Goal: Task Accomplishment & Management: Manage account settings

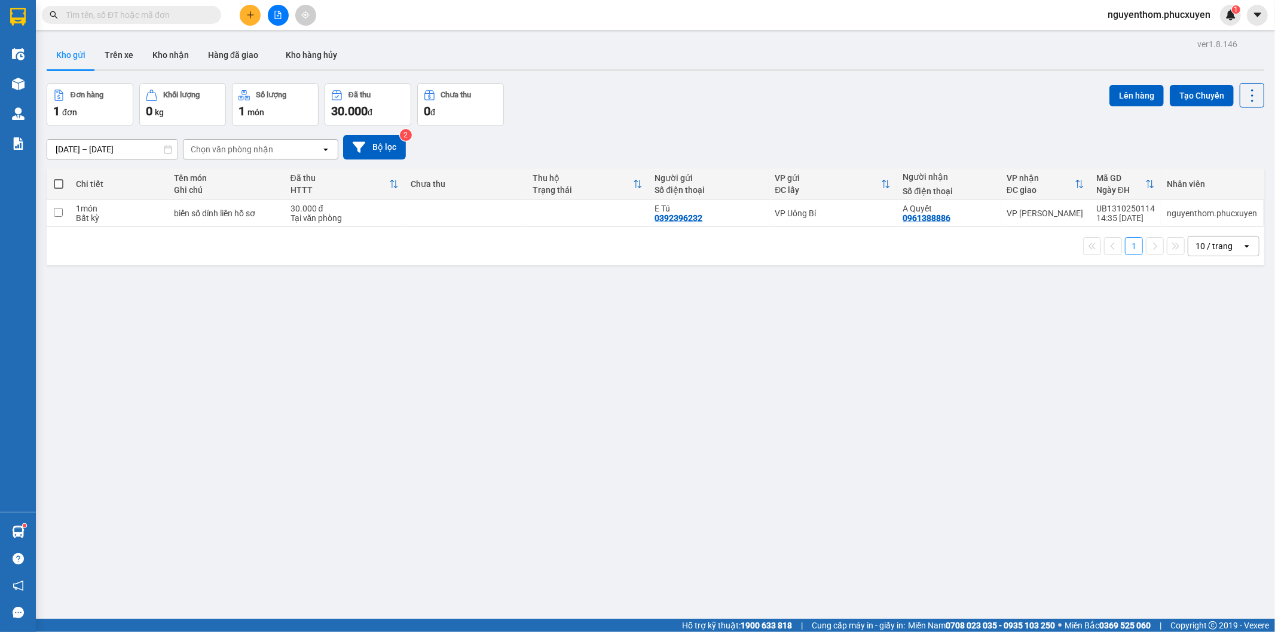
click at [253, 13] on icon "plus" at bounding box center [250, 15] width 8 height 8
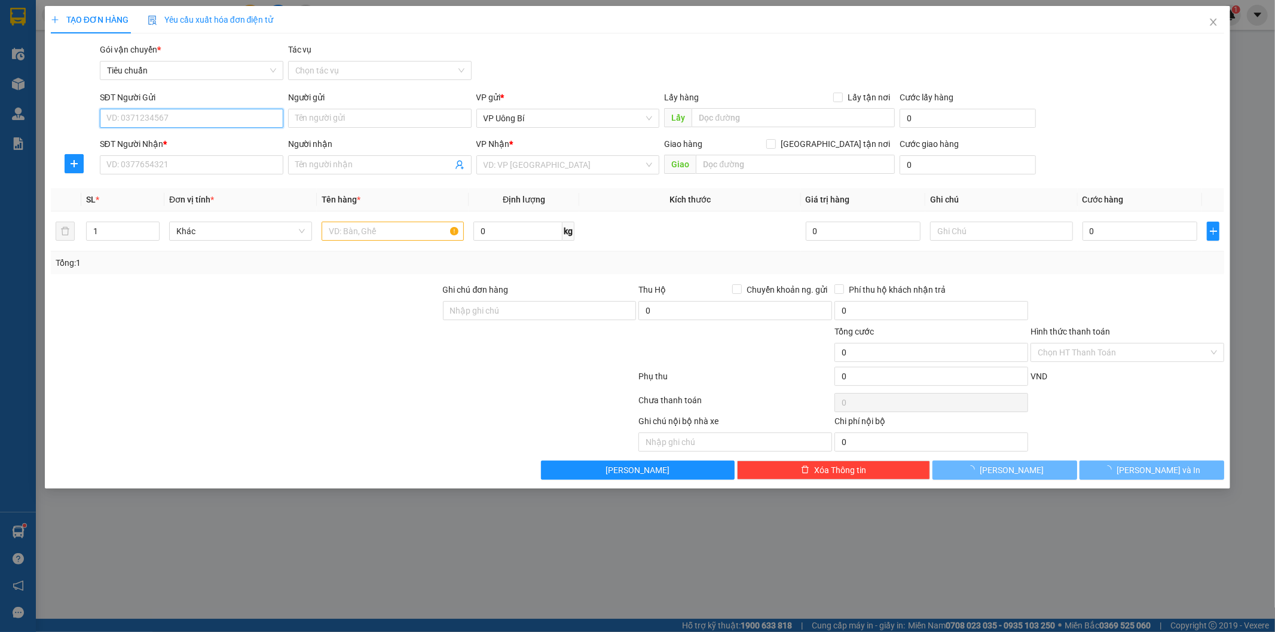
click at [253, 117] on input "SĐT Người Gửi" at bounding box center [191, 118] width 183 height 19
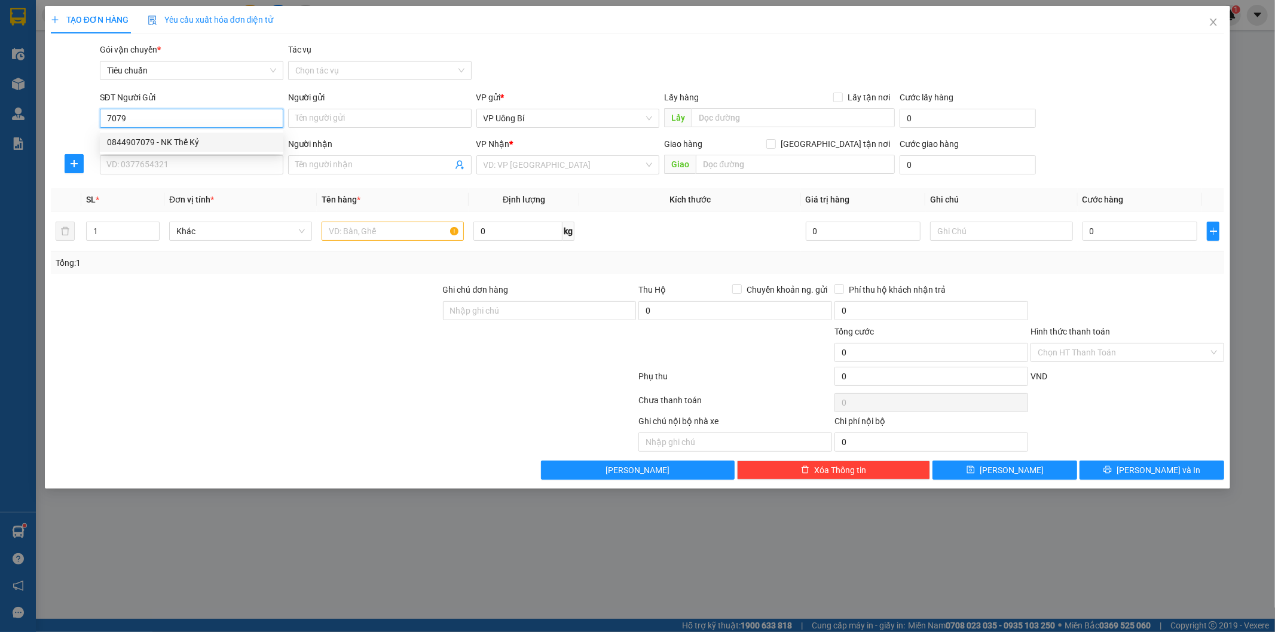
click at [177, 138] on div "0844907079 - NK Thế Kỷ" at bounding box center [191, 142] width 169 height 13
type input "0844907079"
type input "NK Thế Kỷ"
type input "0844907079"
click at [187, 163] on input "SĐT Người Nhận *" at bounding box center [191, 164] width 183 height 19
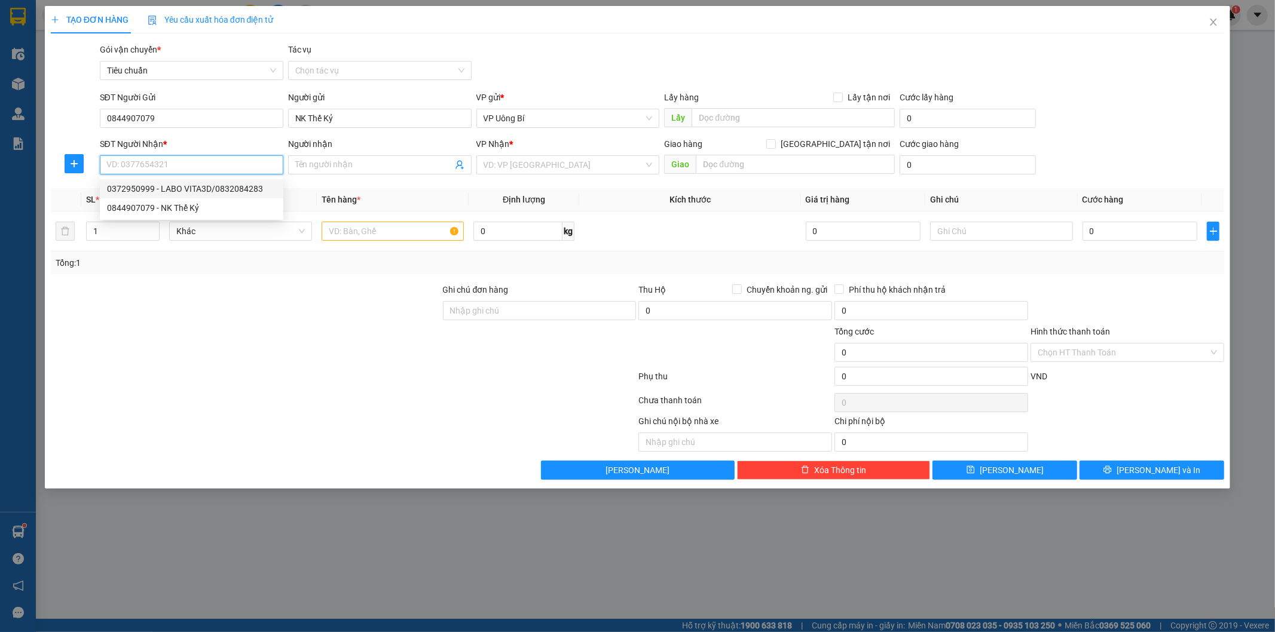
click at [195, 186] on div "0372950999 - LABO VITA3D/0832084283" at bounding box center [191, 188] width 169 height 13
type input "0372950999"
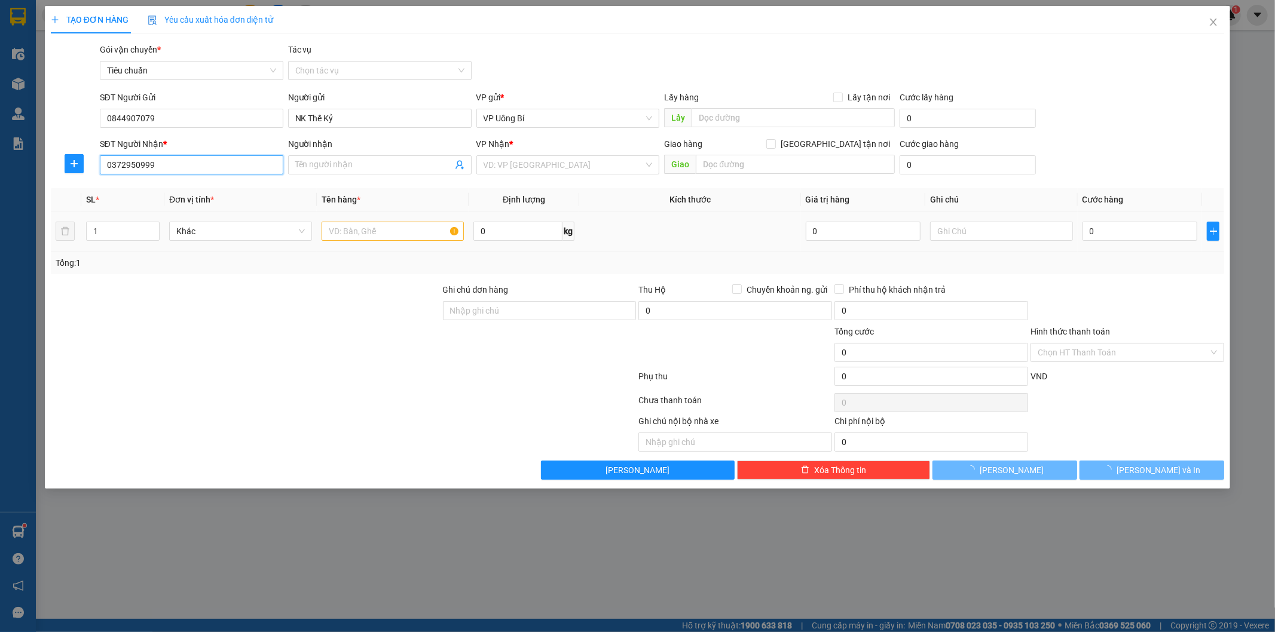
type input "LABO VITA3D/0832084283"
checkbox input "true"
type input "51B ngõ 126 Xuân ĐỈnh, [GEOGRAPHIC_DATA], [GEOGRAPHIC_DATA]"
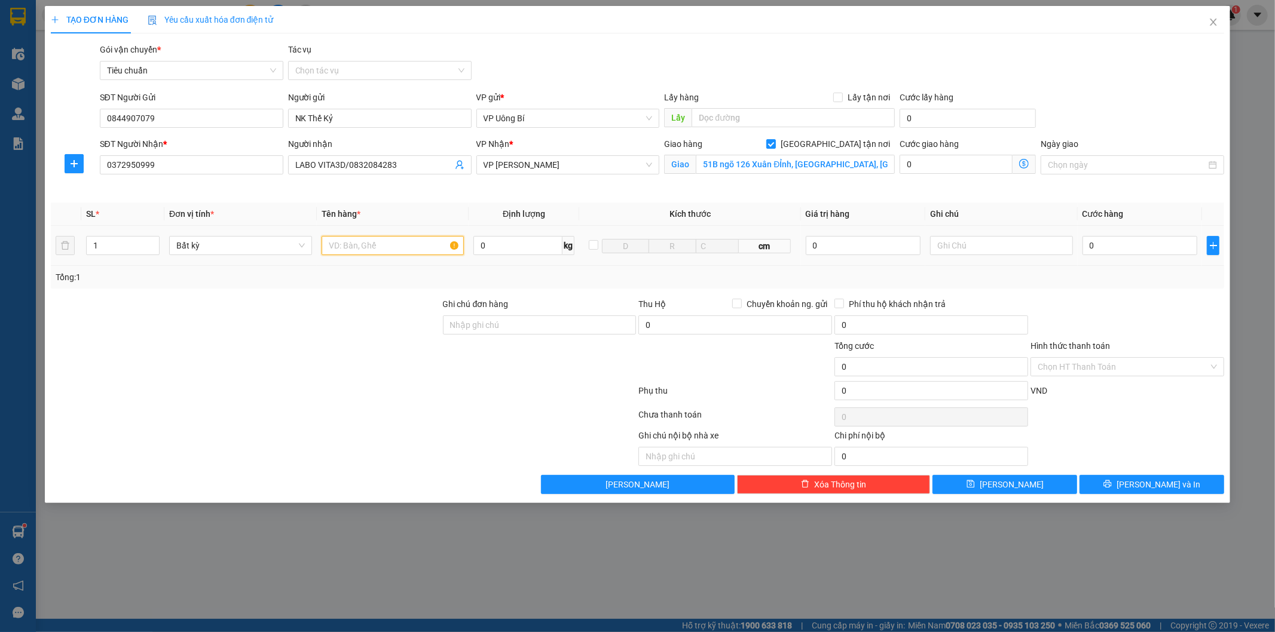
click at [397, 244] on input "text" at bounding box center [393, 245] width 143 height 19
type input "mẫu r"
click at [1174, 247] on input "0" at bounding box center [1139, 245] width 115 height 19
type input "3"
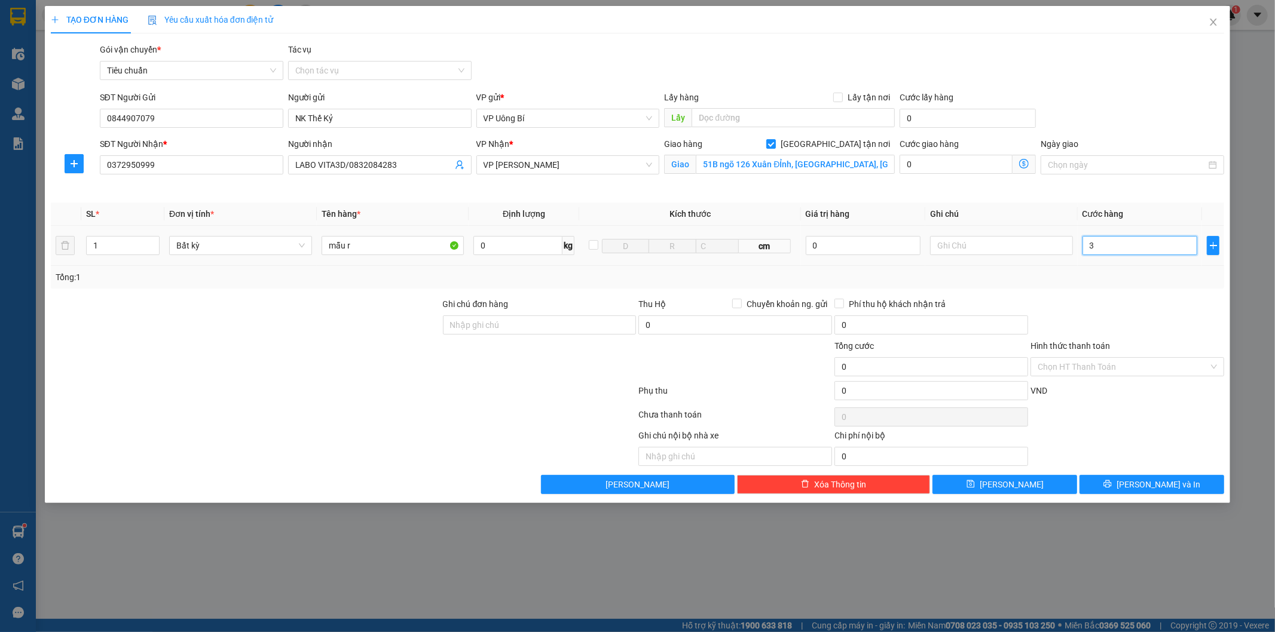
type input "3"
type input "30"
click at [1107, 367] on input "Hình thức thanh toán" at bounding box center [1122, 367] width 171 height 18
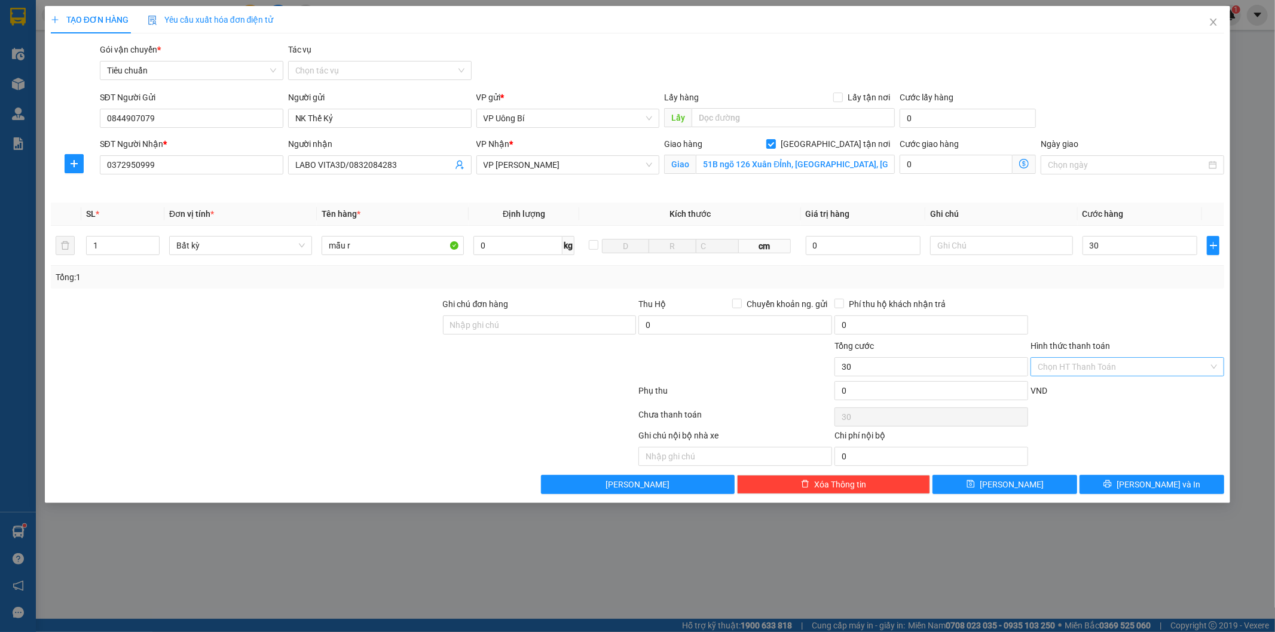
type input "30.000"
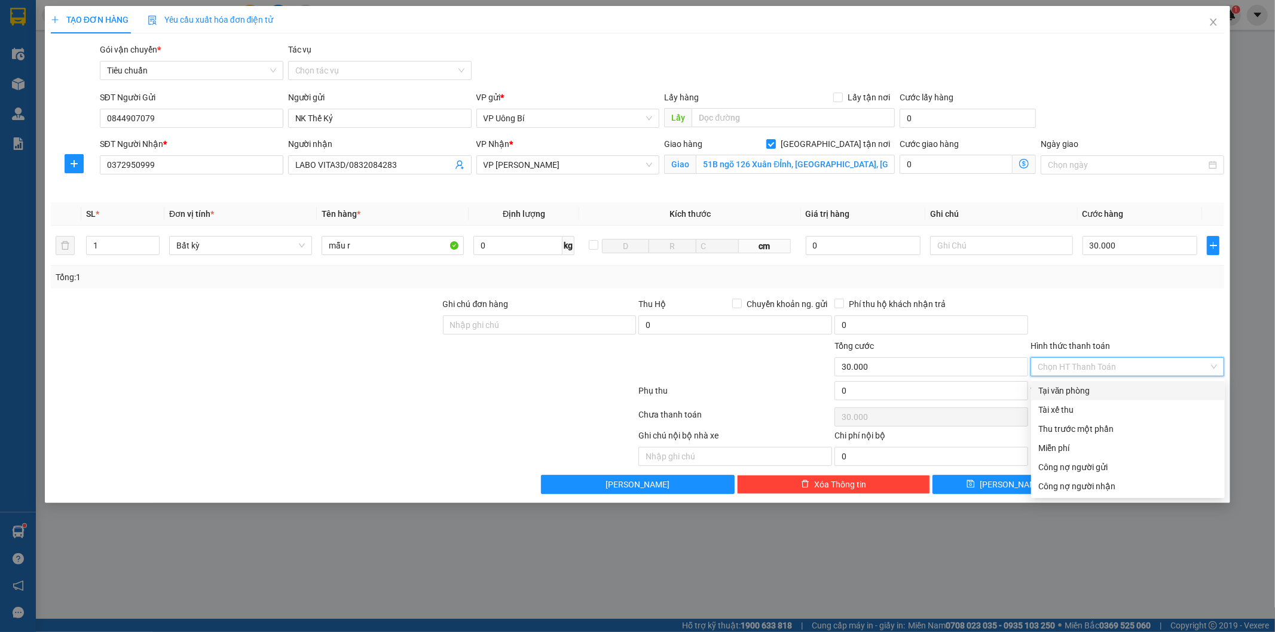
click at [1096, 393] on div "Tại văn phòng" at bounding box center [1127, 390] width 179 height 13
type input "0"
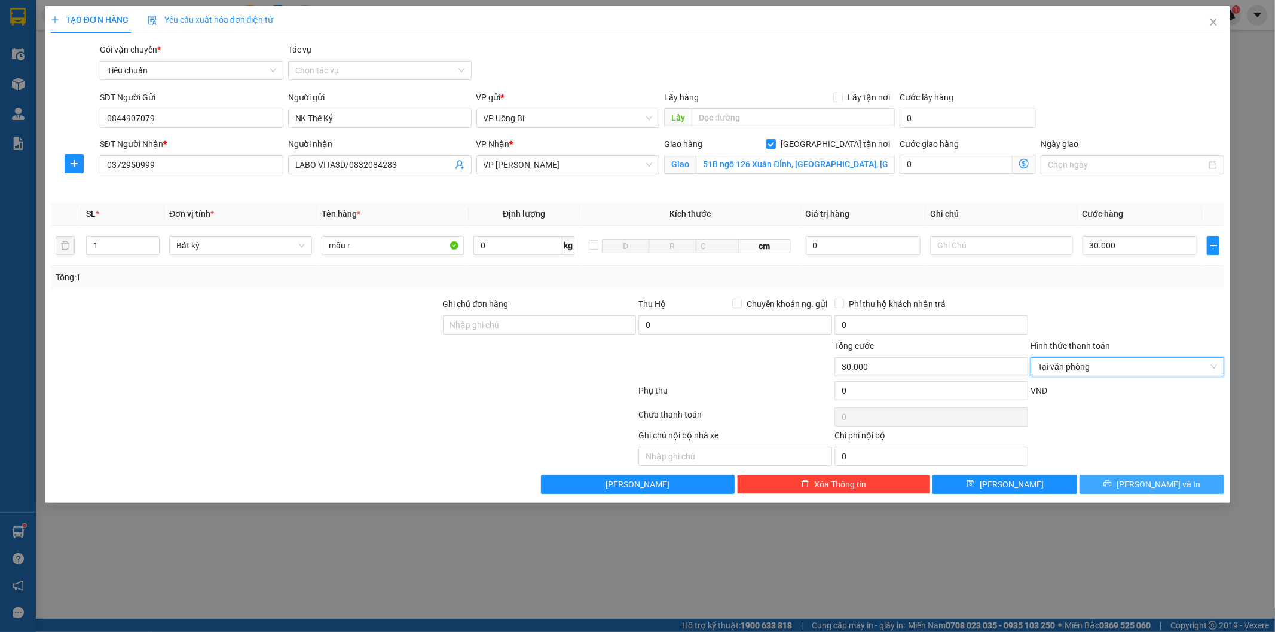
click at [1152, 482] on span "[PERSON_NAME] và In" at bounding box center [1158, 484] width 84 height 13
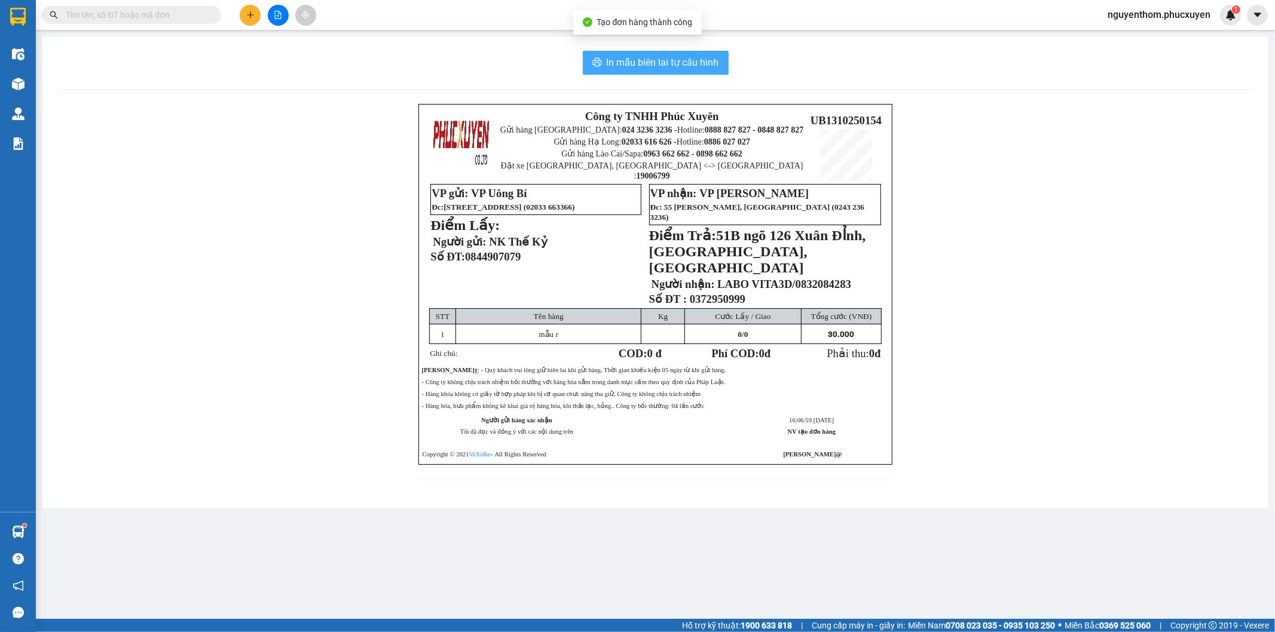
click at [658, 65] on span "In mẫu biên lai tự cấu hình" at bounding box center [663, 62] width 112 height 15
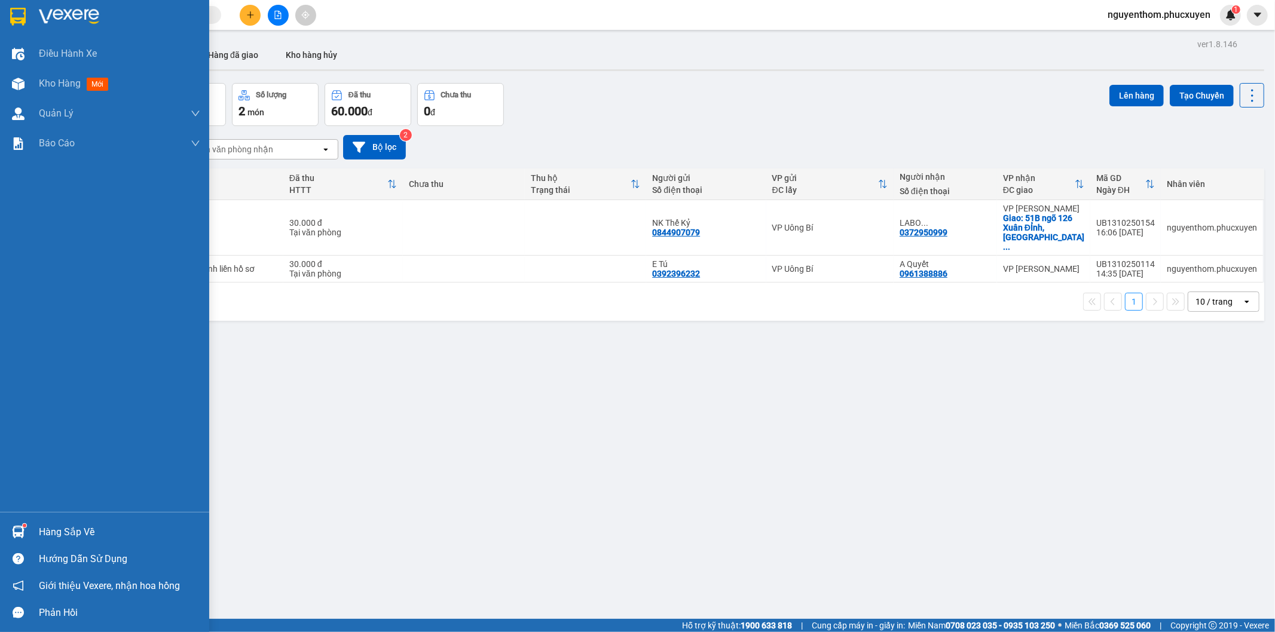
click at [13, 526] on img at bounding box center [18, 532] width 13 height 13
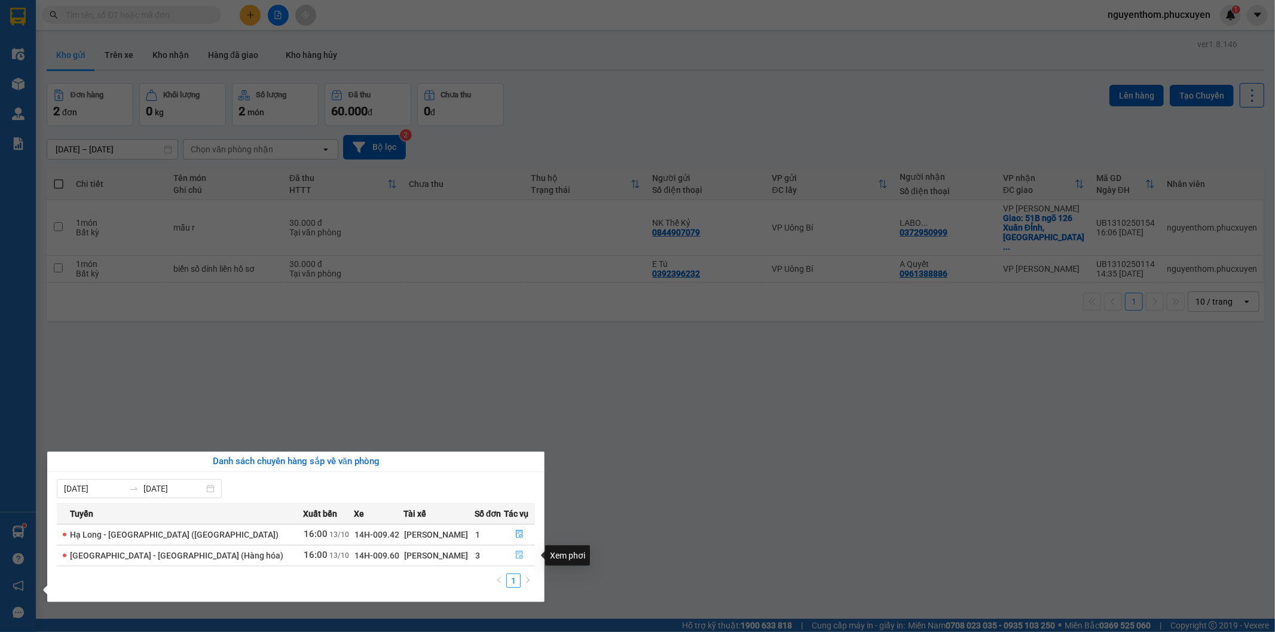
click at [515, 556] on icon "file-done" at bounding box center [519, 555] width 8 height 8
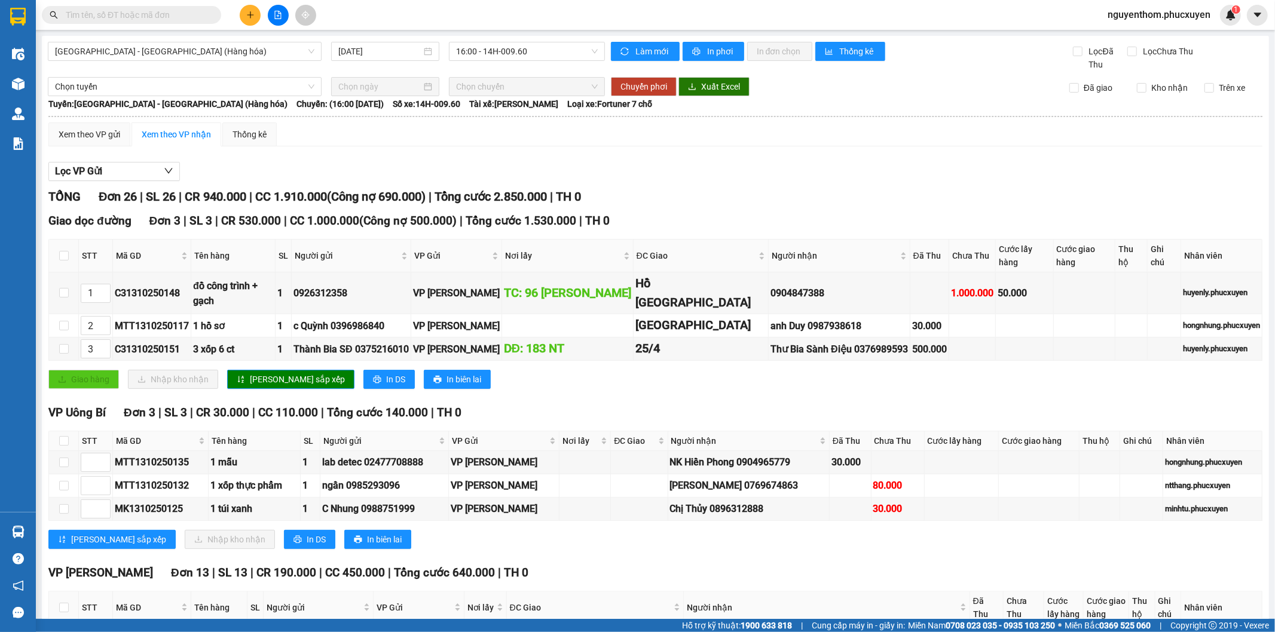
scroll to position [199, 0]
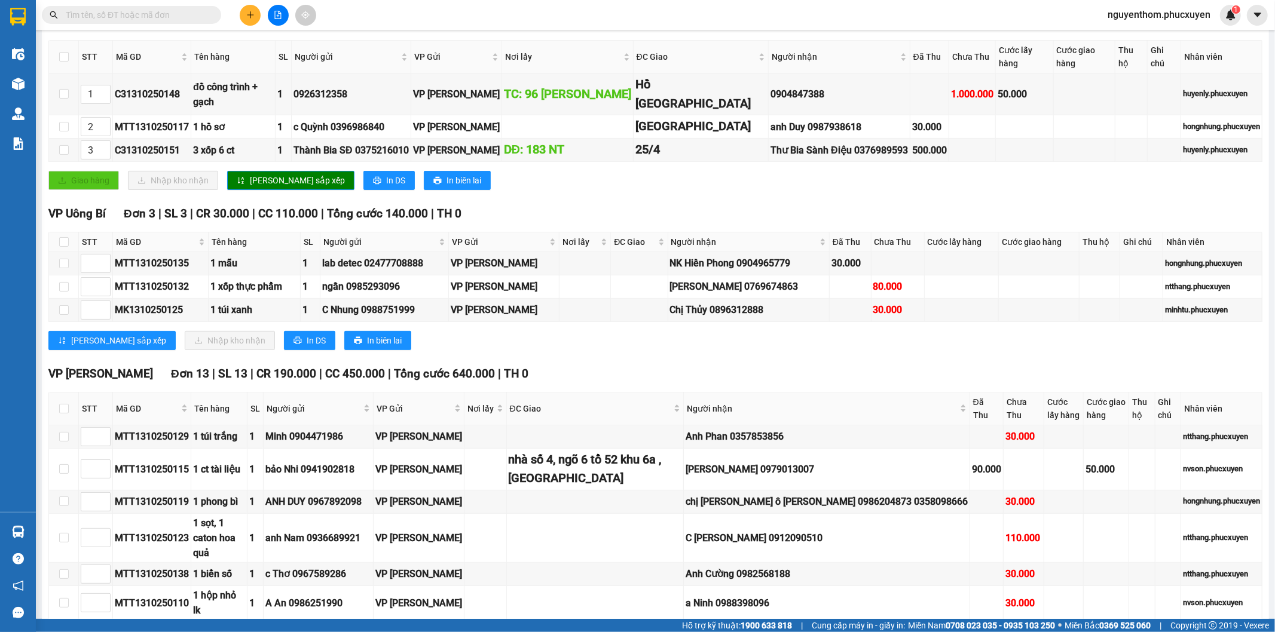
click at [693, 350] on div "[PERSON_NAME] sắp xếp Nhập kho nhận In DS In biên lai" at bounding box center [655, 340] width 1214 height 19
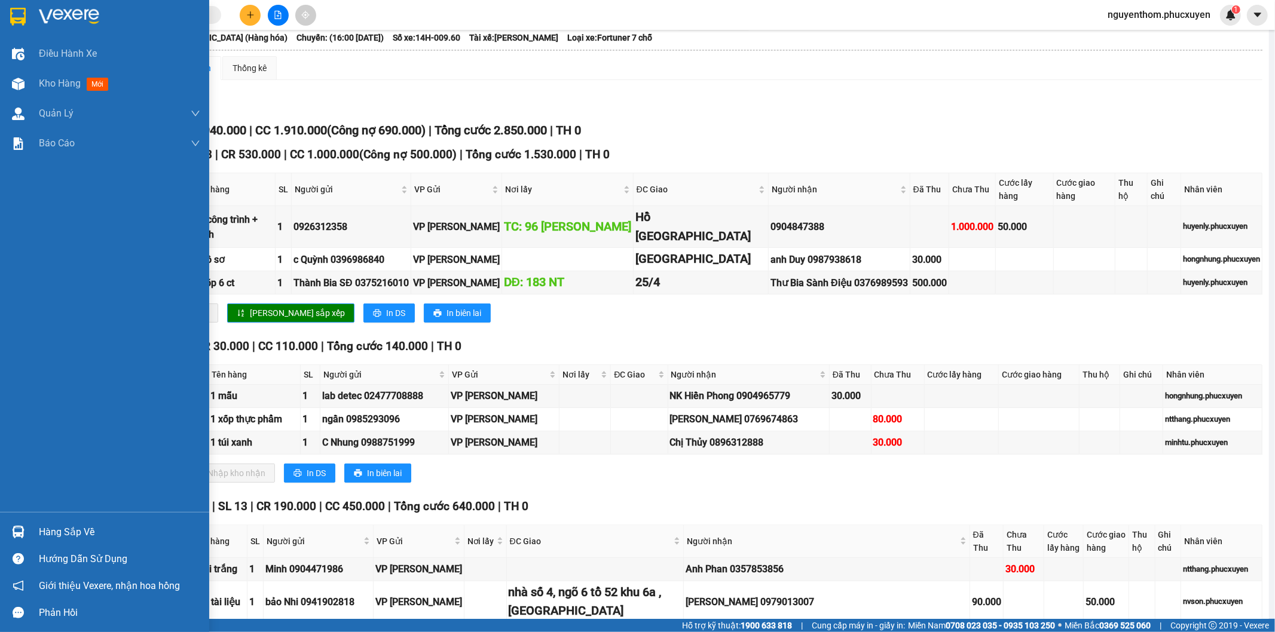
click at [19, 529] on img at bounding box center [18, 532] width 13 height 13
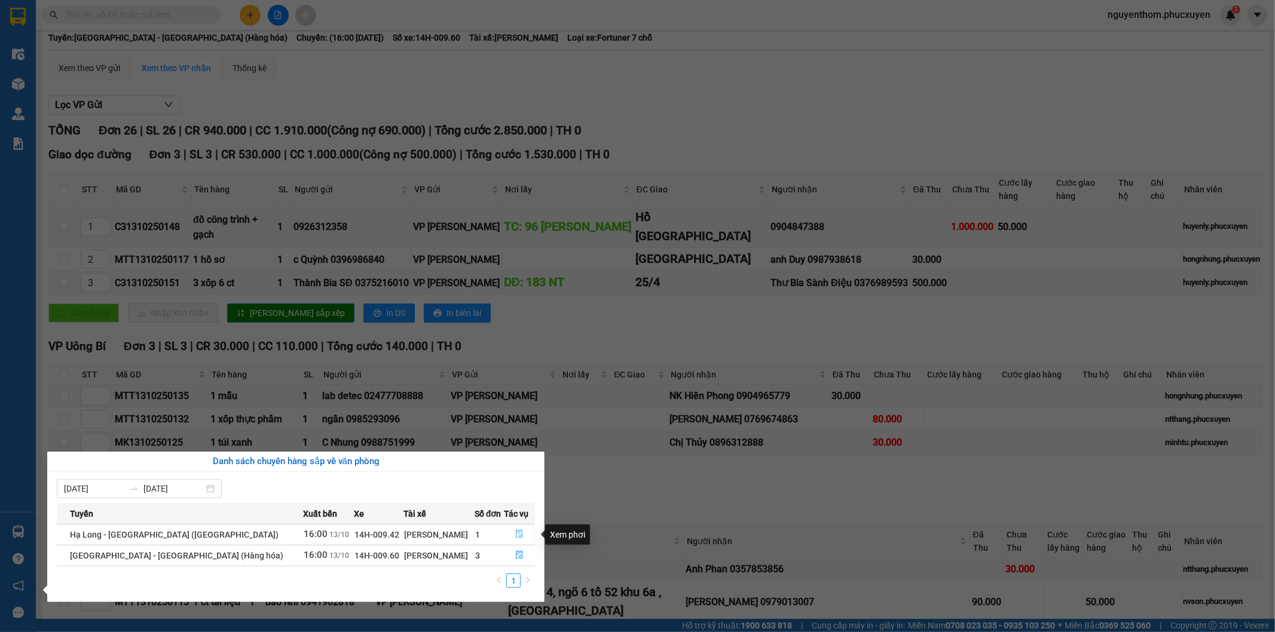
click at [515, 535] on icon "file-done" at bounding box center [519, 534] width 8 height 8
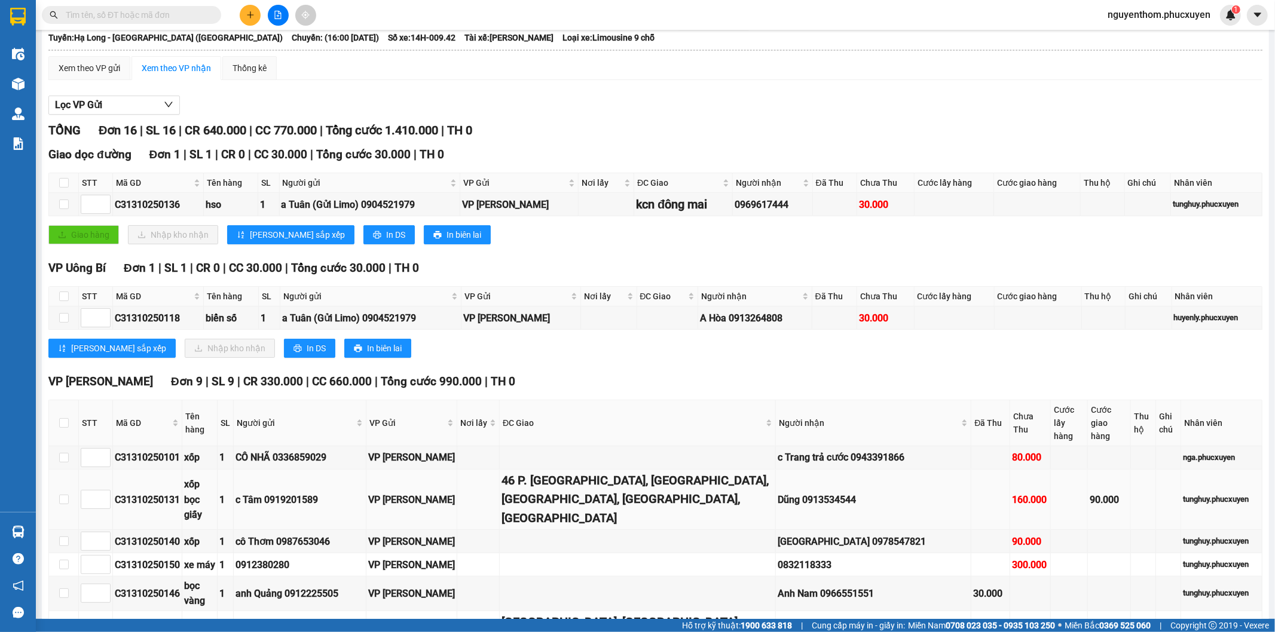
scroll to position [133, 0]
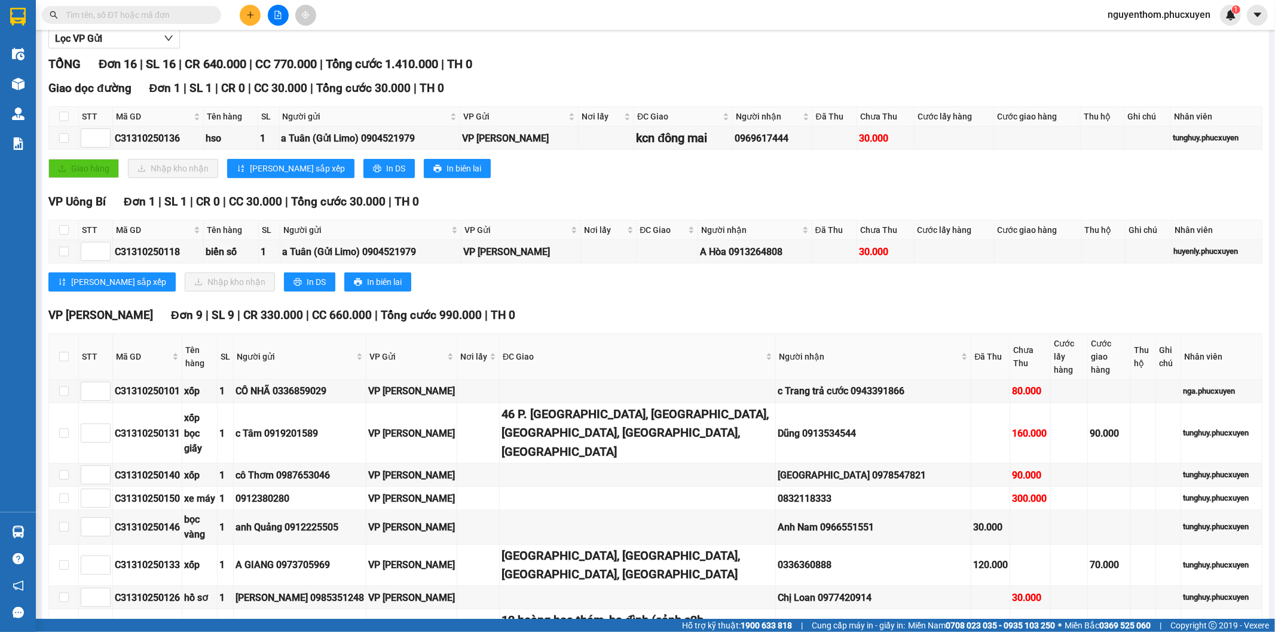
click at [607, 294] on div "VP [GEOGRAPHIC_DATA] 1 | SL 1 | CR 0 | CC 30.000 | Tổng cước 30.000 | TH 0 STT …" at bounding box center [655, 247] width 1214 height 108
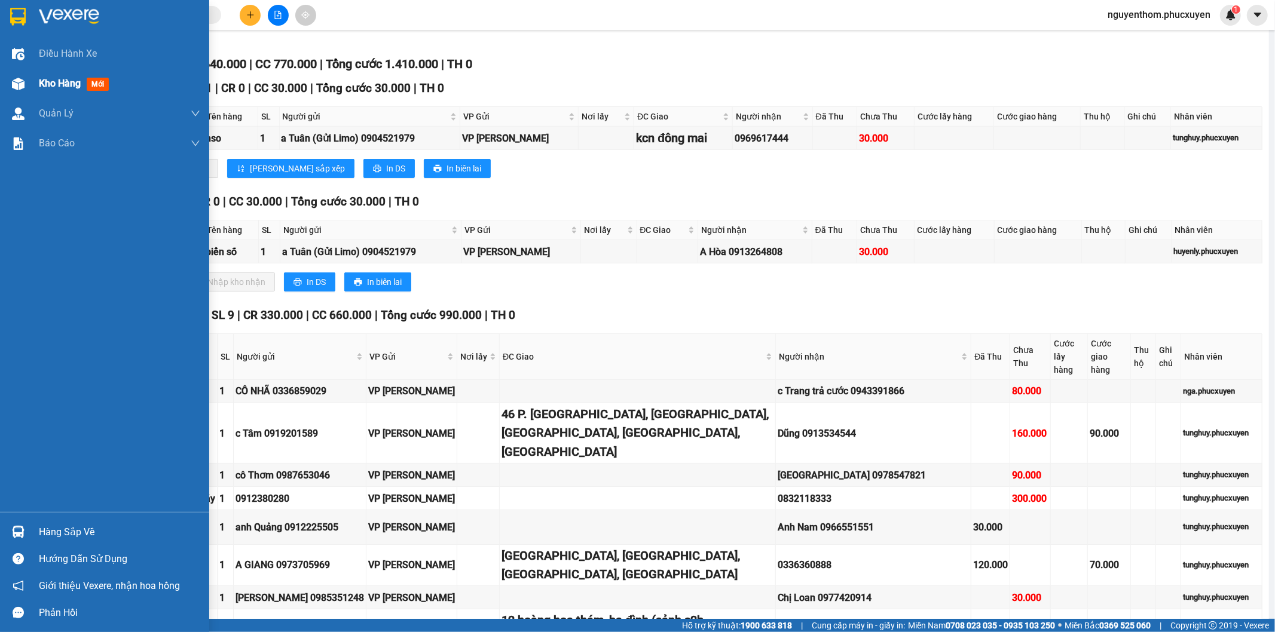
click at [50, 81] on span "Kho hàng" at bounding box center [60, 83] width 42 height 11
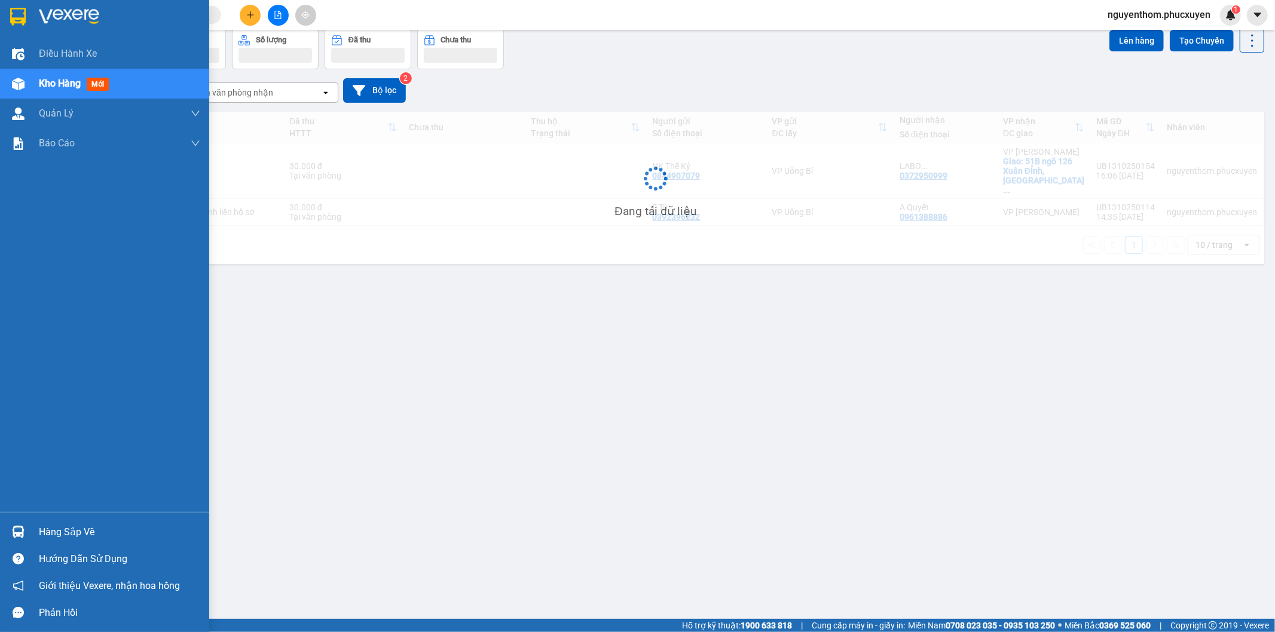
click at [50, 81] on span "Kho hàng" at bounding box center [60, 83] width 42 height 11
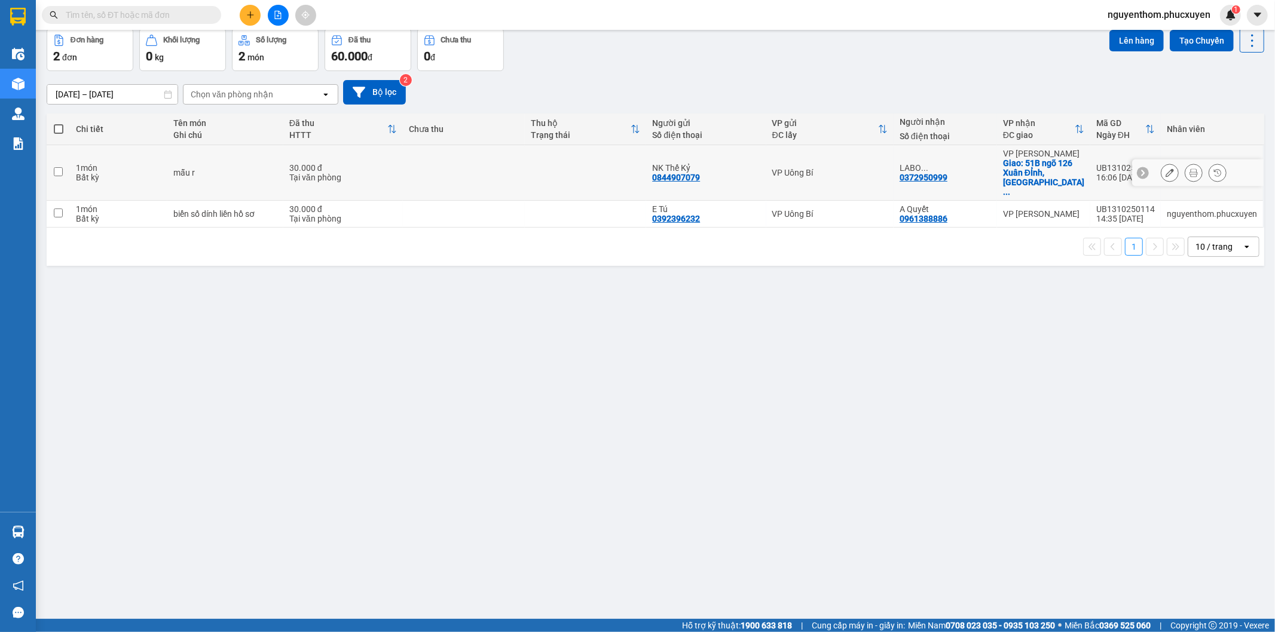
click at [451, 163] on td at bounding box center [464, 173] width 122 height 56
checkbox input "true"
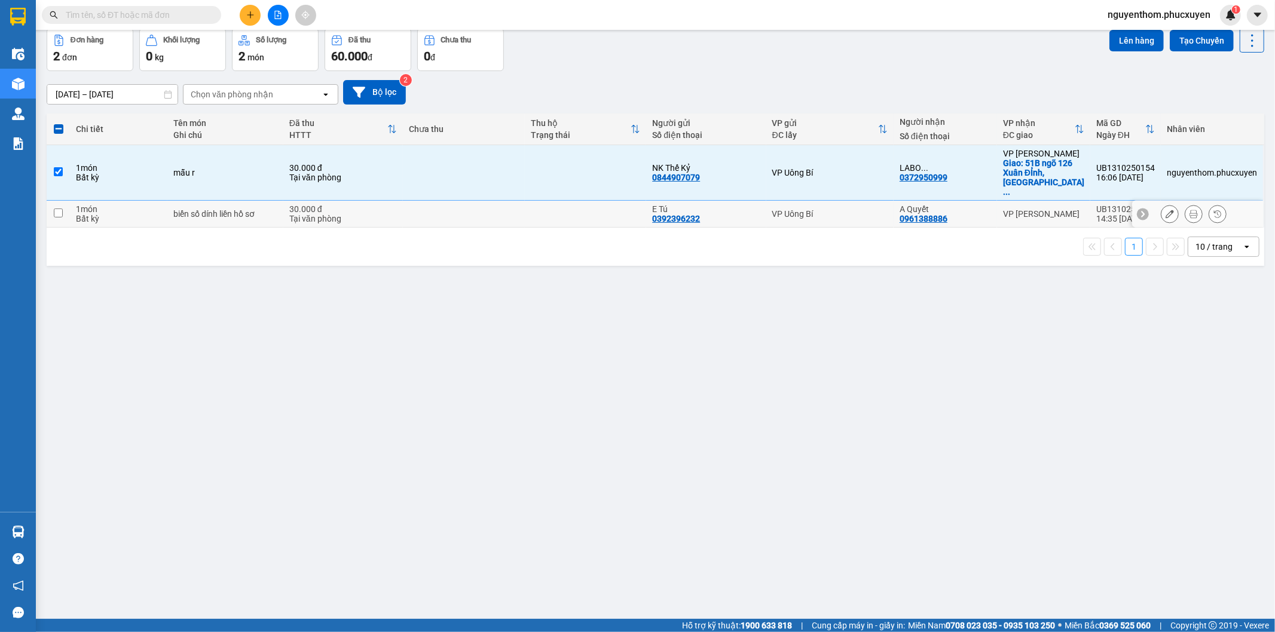
click at [455, 201] on td at bounding box center [464, 214] width 122 height 27
checkbox input "true"
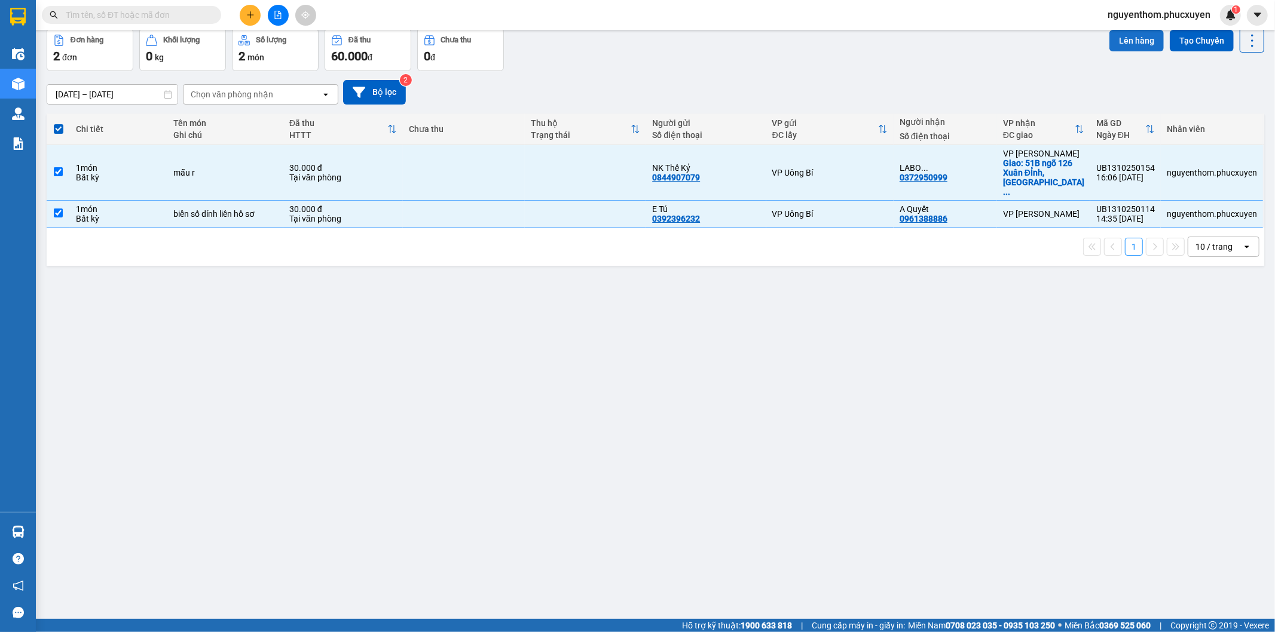
click at [1124, 42] on button "Lên hàng" at bounding box center [1136, 41] width 54 height 22
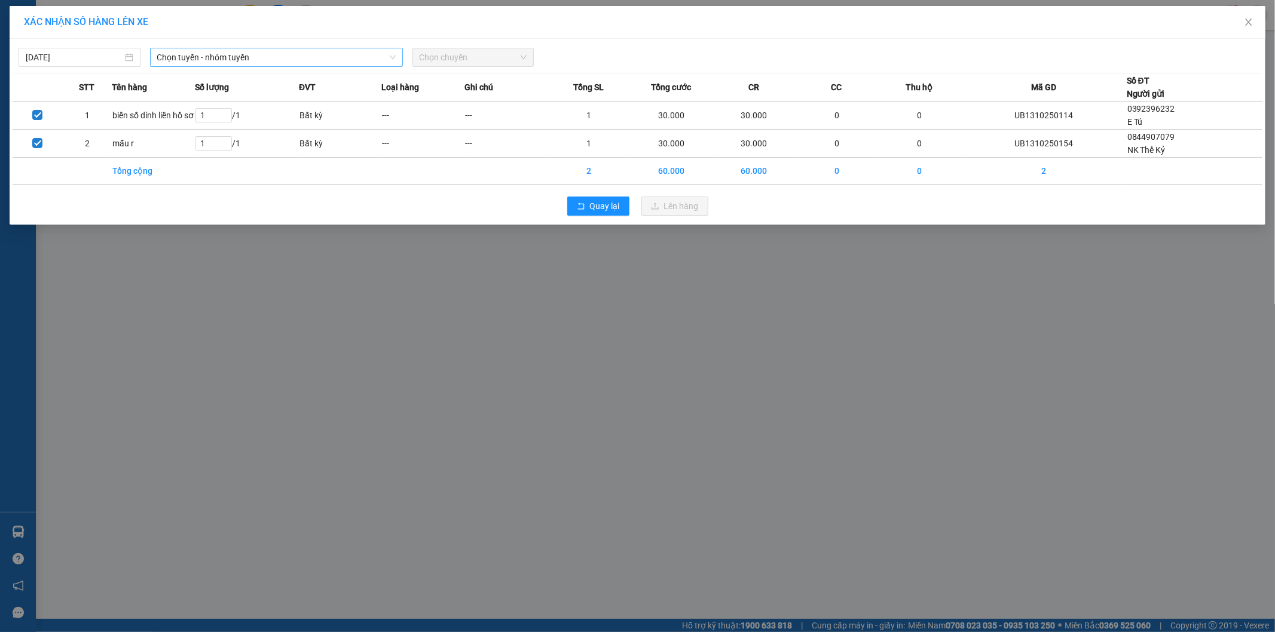
click at [317, 56] on span "Chọn tuyến - nhóm tuyến" at bounding box center [276, 57] width 238 height 18
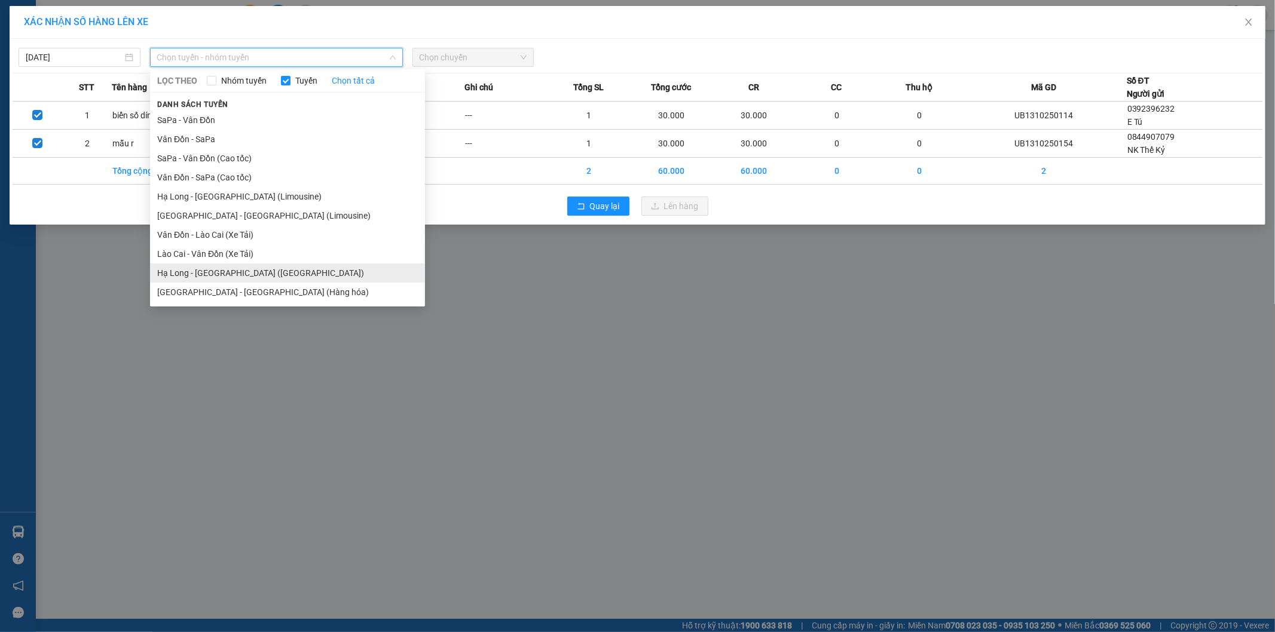
click at [271, 272] on li "Hạ Long - [GEOGRAPHIC_DATA] ([GEOGRAPHIC_DATA])" at bounding box center [287, 273] width 275 height 19
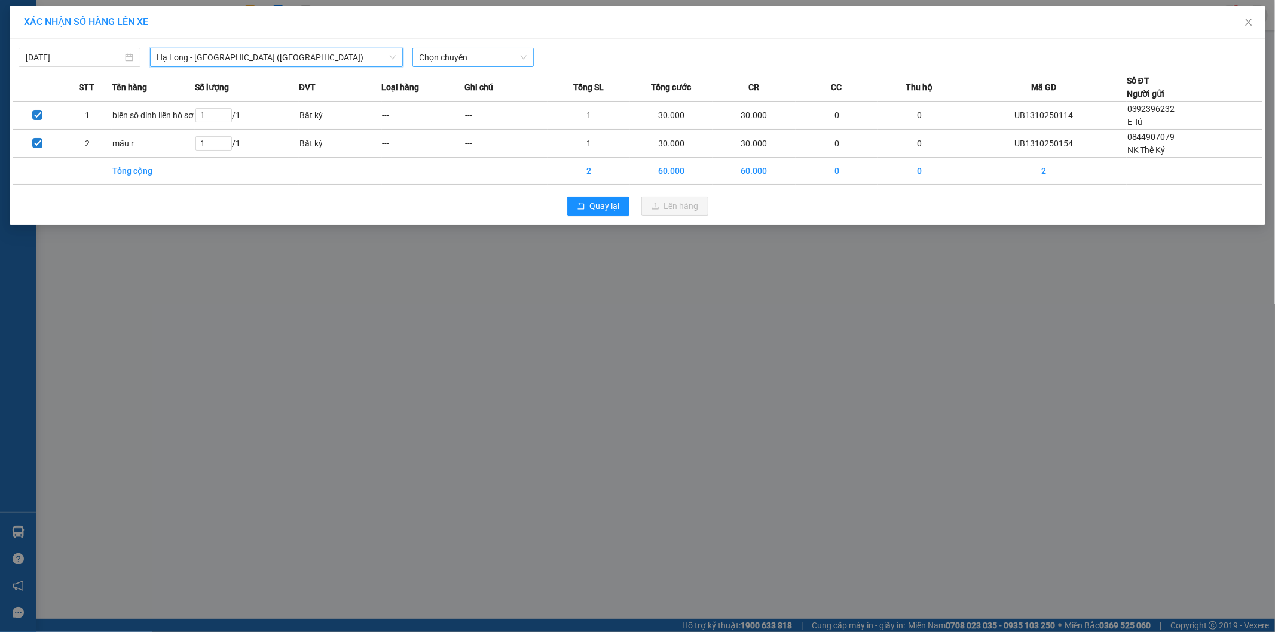
click at [480, 57] on span "Chọn chuyến" at bounding box center [474, 57] width 108 height 18
click at [480, 120] on div "16:00 - 14H-009.42" at bounding box center [466, 119] width 93 height 13
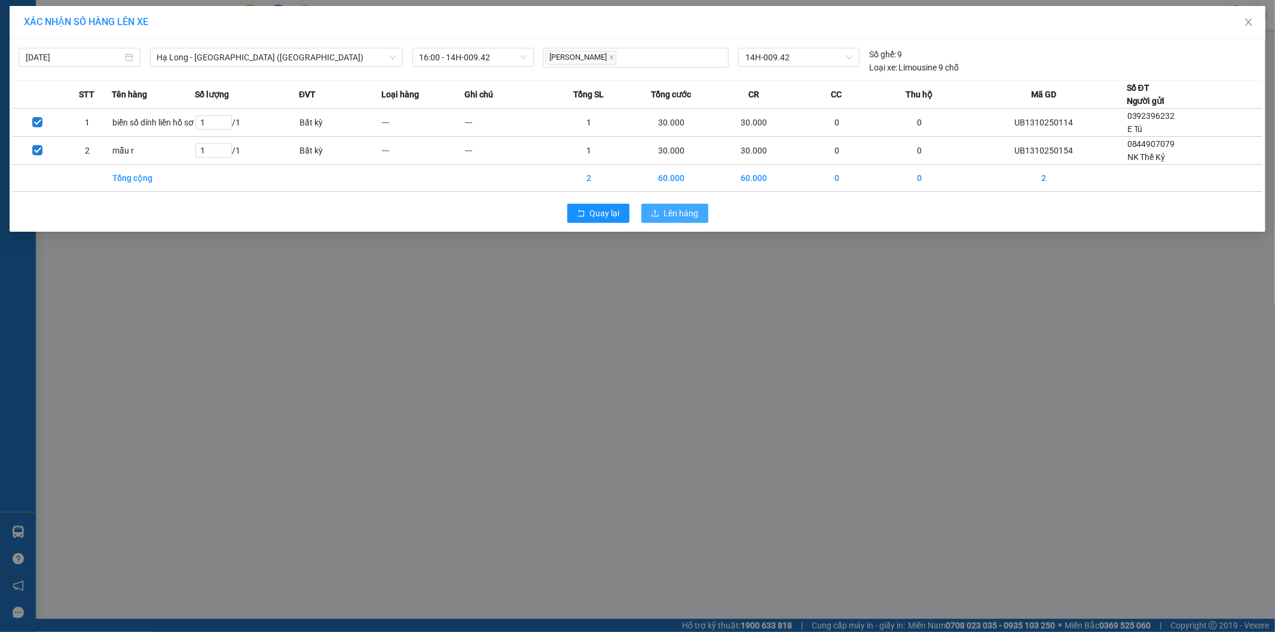
click at [676, 212] on span "Lên hàng" at bounding box center [681, 213] width 35 height 13
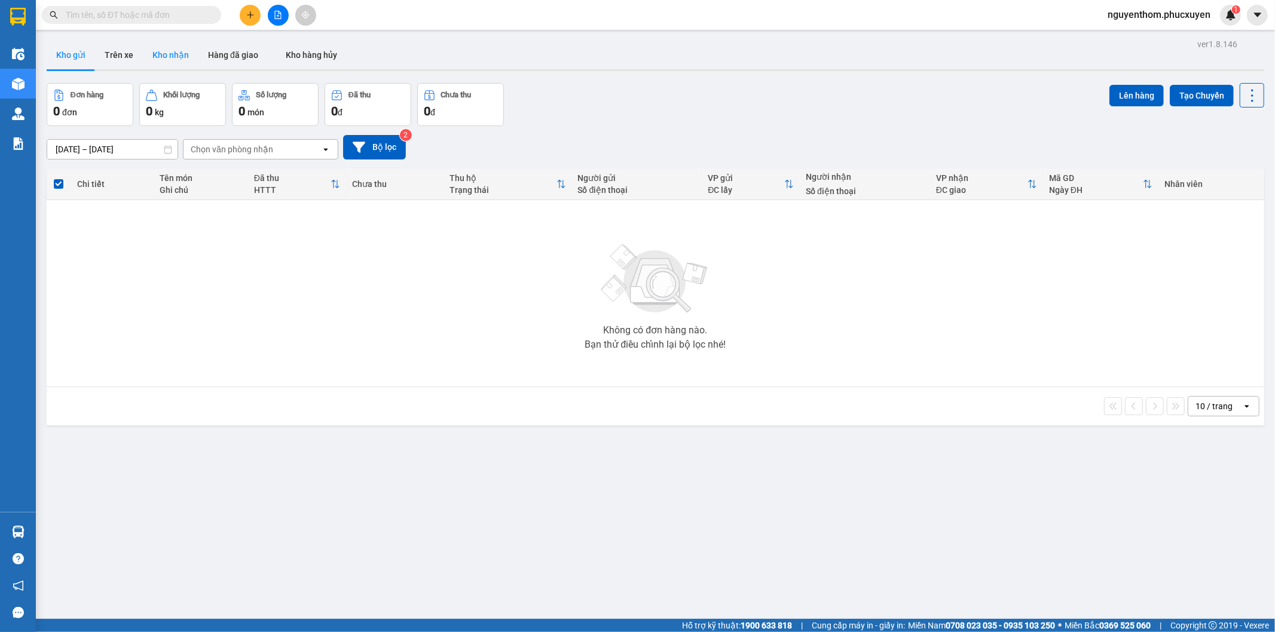
click at [170, 56] on button "Kho nhận" at bounding box center [171, 55] width 56 height 29
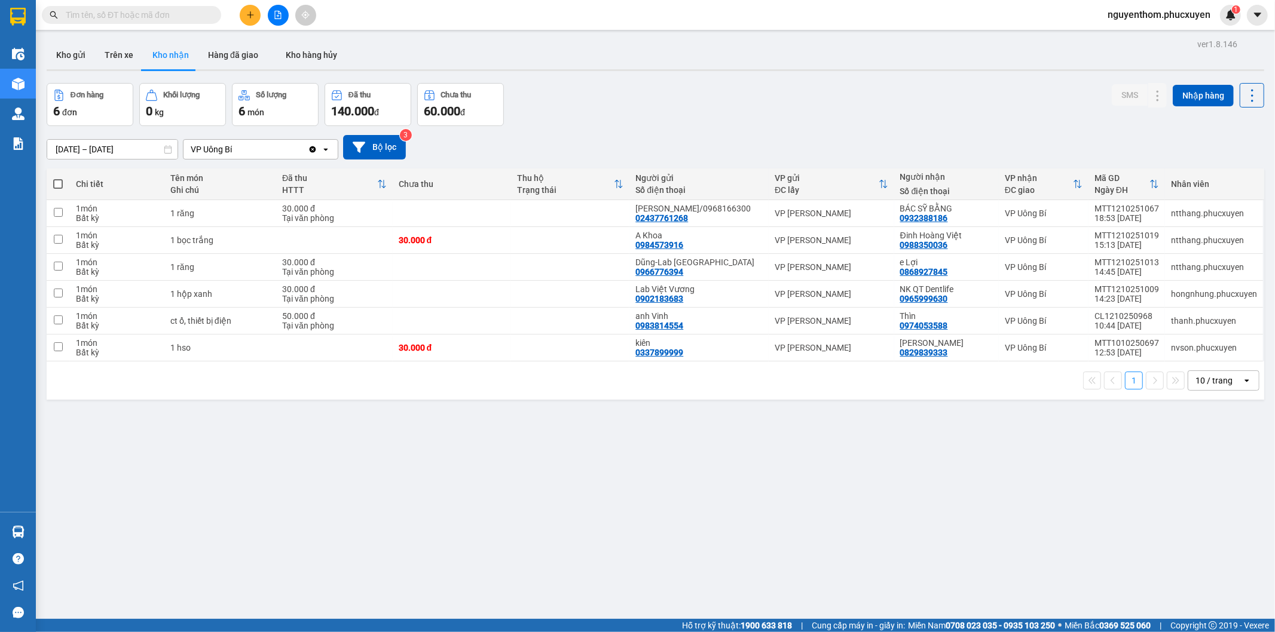
click at [249, 11] on icon "plus" at bounding box center [250, 15] width 8 height 8
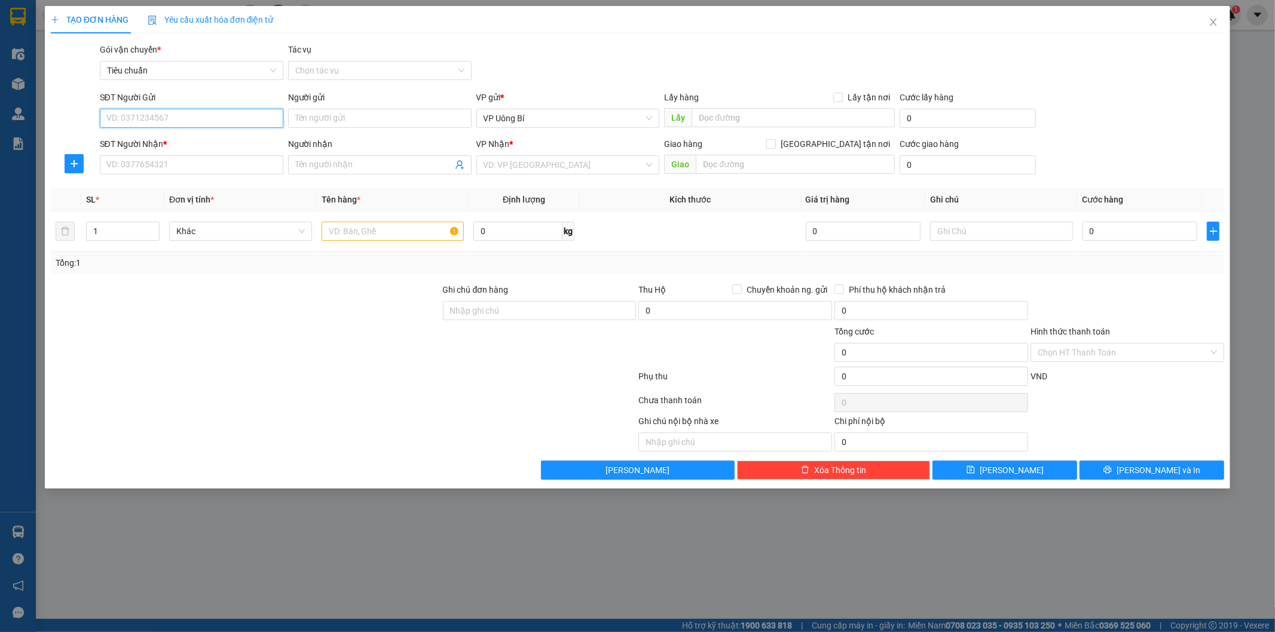
click at [224, 118] on input "SĐT Người Gửi" at bounding box center [191, 118] width 183 height 19
click at [217, 136] on div "0385980174 - NHA KHOA HỮU NHIỆM" at bounding box center [191, 142] width 169 height 13
type input "0385980174"
type input "NHA KHOA HỮU NHIỆM"
type input "0385980174"
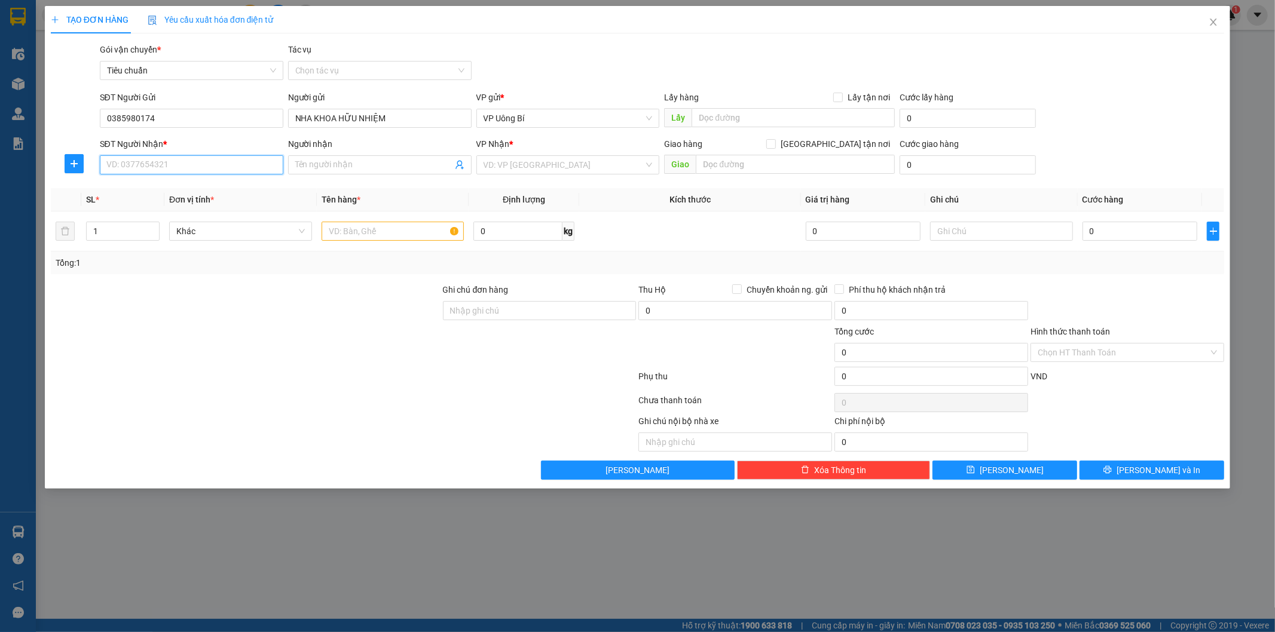
click at [197, 164] on input "SĐT Người Nhận *" at bounding box center [191, 164] width 183 height 19
click at [207, 185] on div "02437761268 - [PERSON_NAME]/0968166300" at bounding box center [194, 188] width 174 height 13
type input "02437761268"
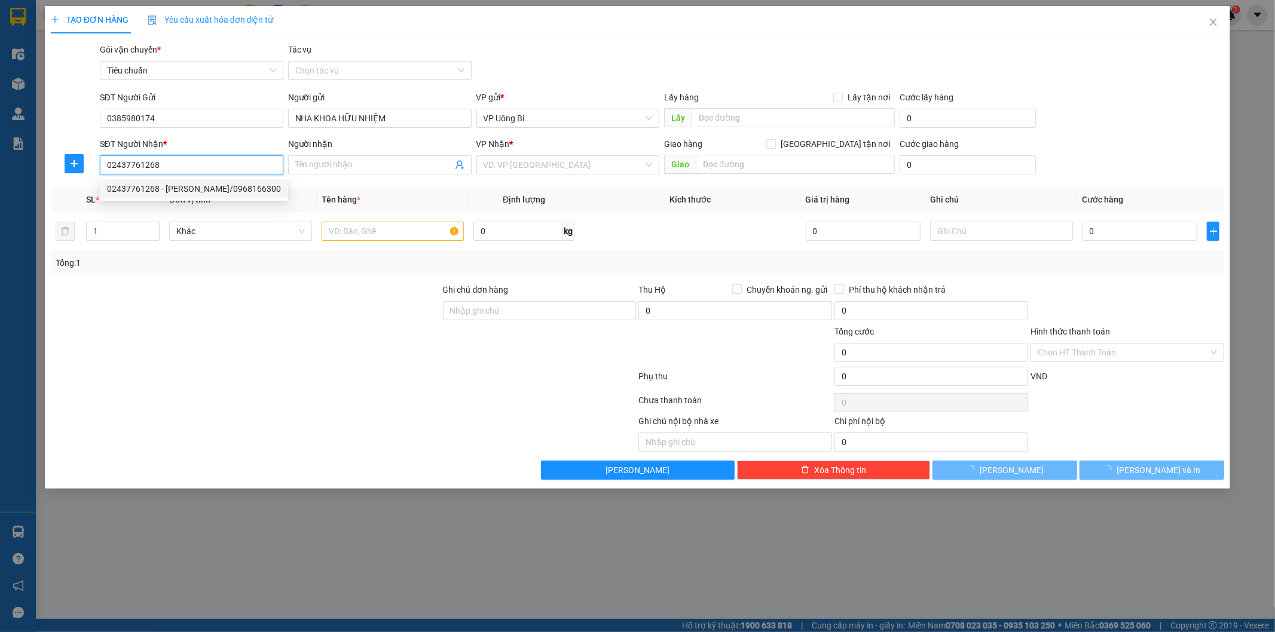
type input "[PERSON_NAME]/0968166300"
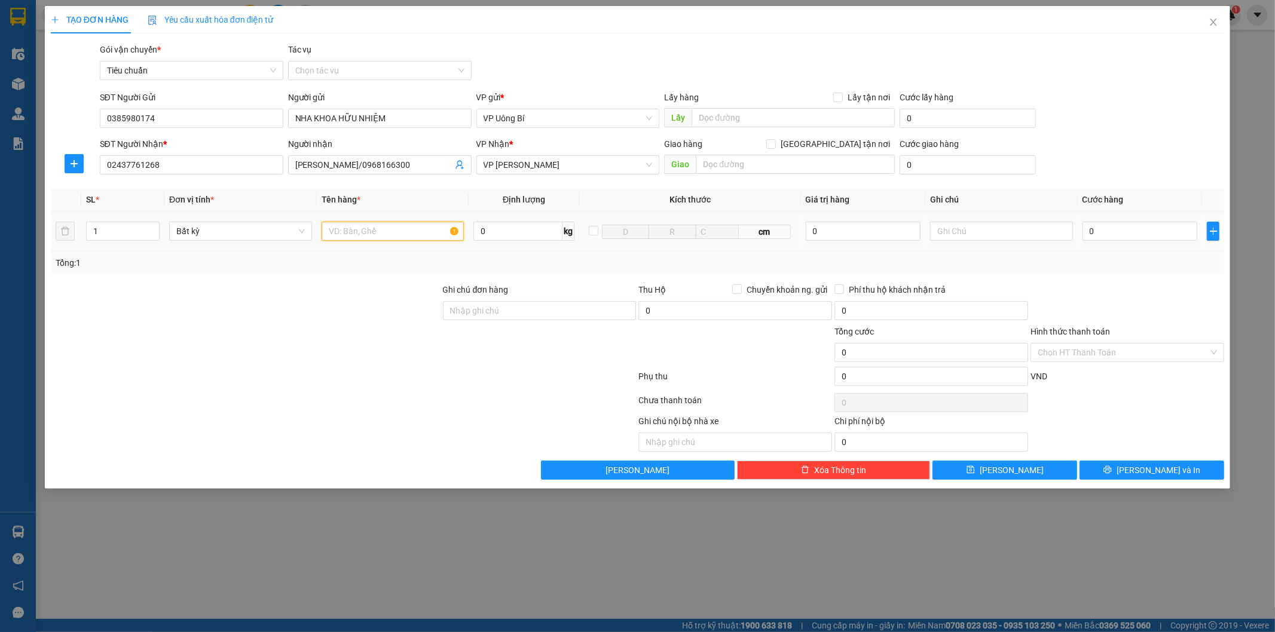
click at [383, 231] on input "text" at bounding box center [393, 231] width 143 height 19
type input "r"
click at [1156, 229] on input "0" at bounding box center [1139, 231] width 115 height 19
type input "3"
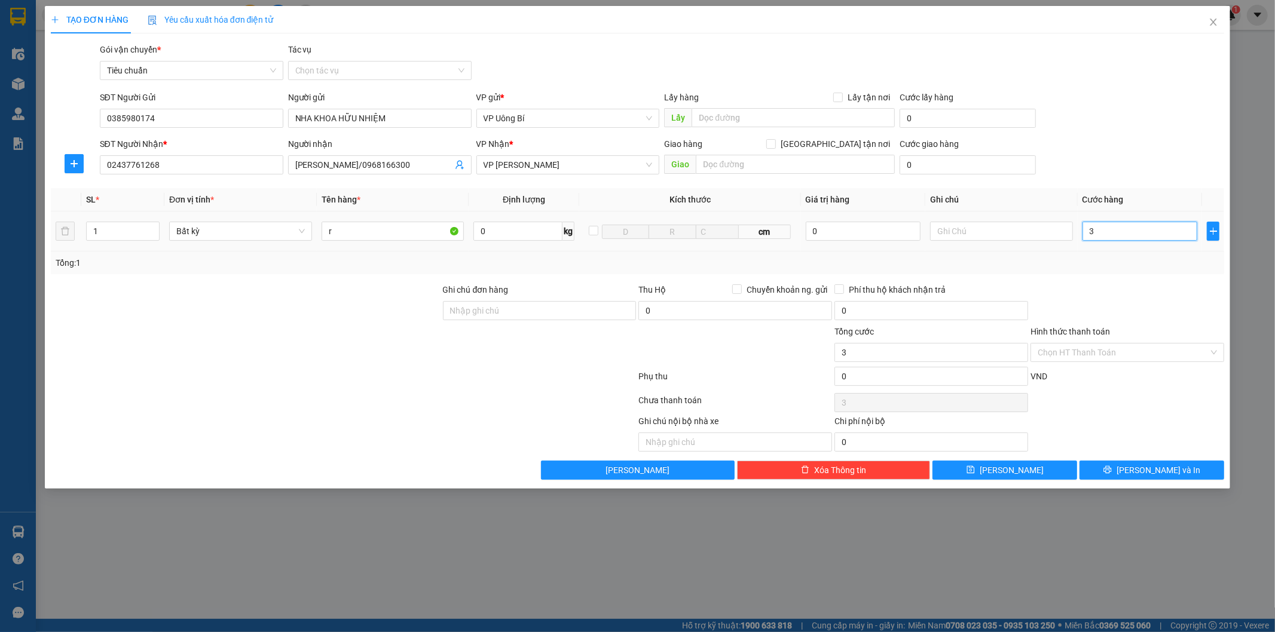
type input "3"
type input "30"
type input "30.000"
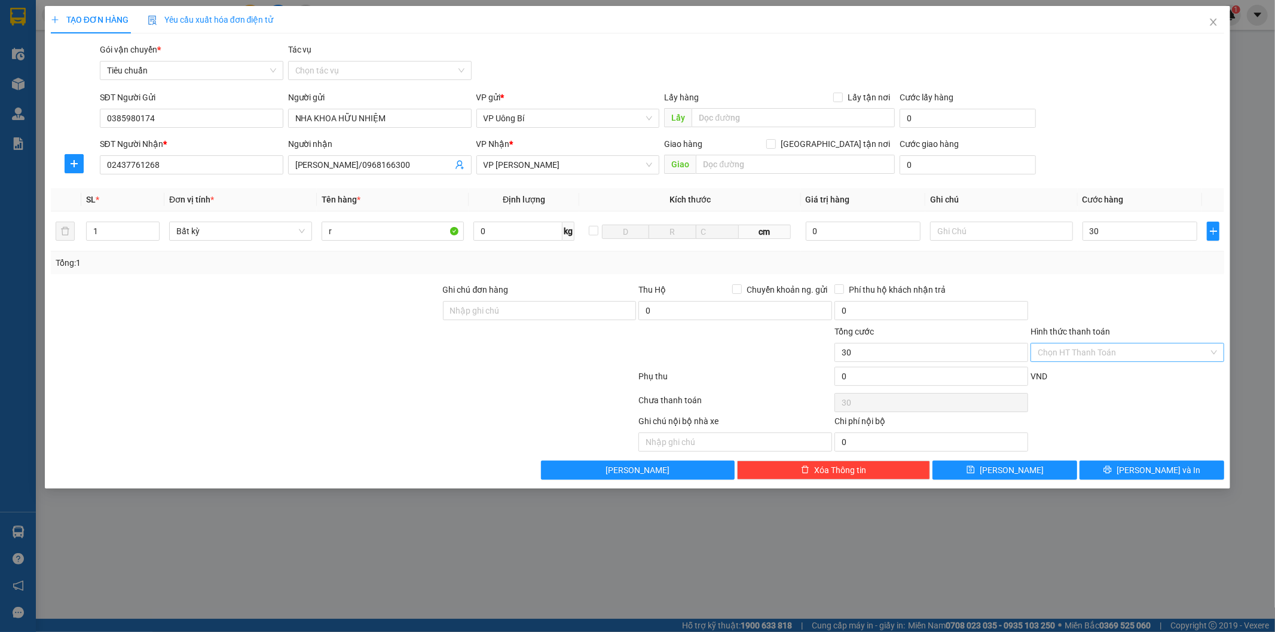
type input "30.000"
click at [1107, 350] on input "Hình thức thanh toán" at bounding box center [1122, 353] width 171 height 18
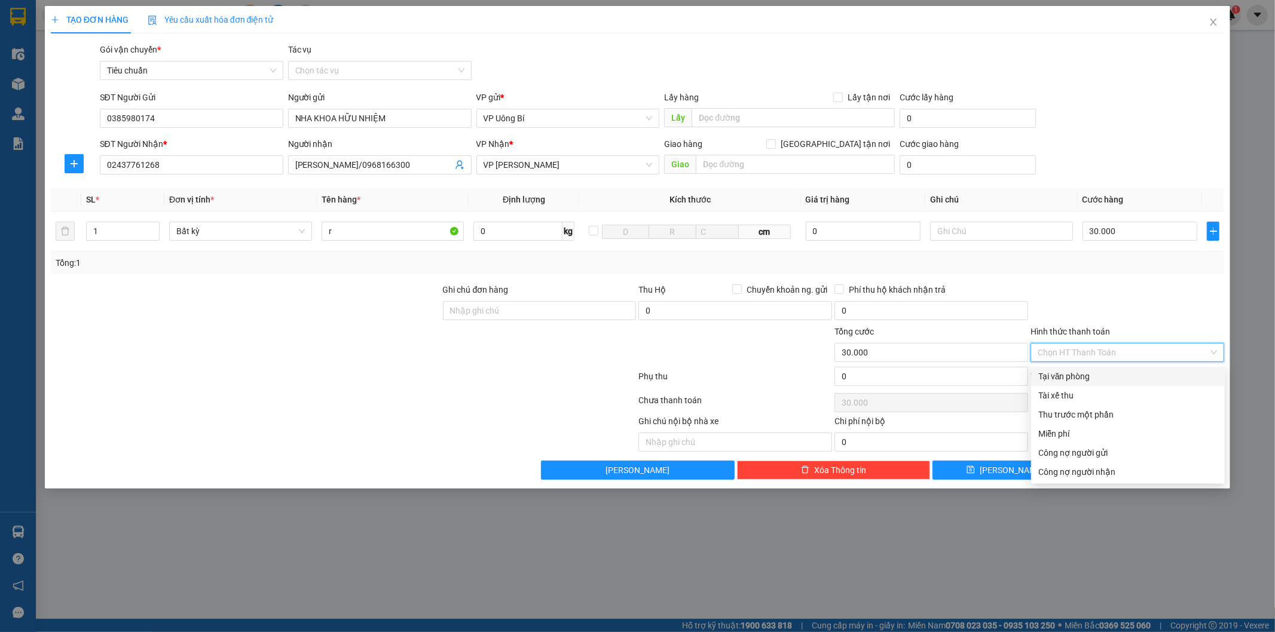
click at [1102, 374] on div "Tại văn phòng" at bounding box center [1127, 376] width 179 height 13
type input "0"
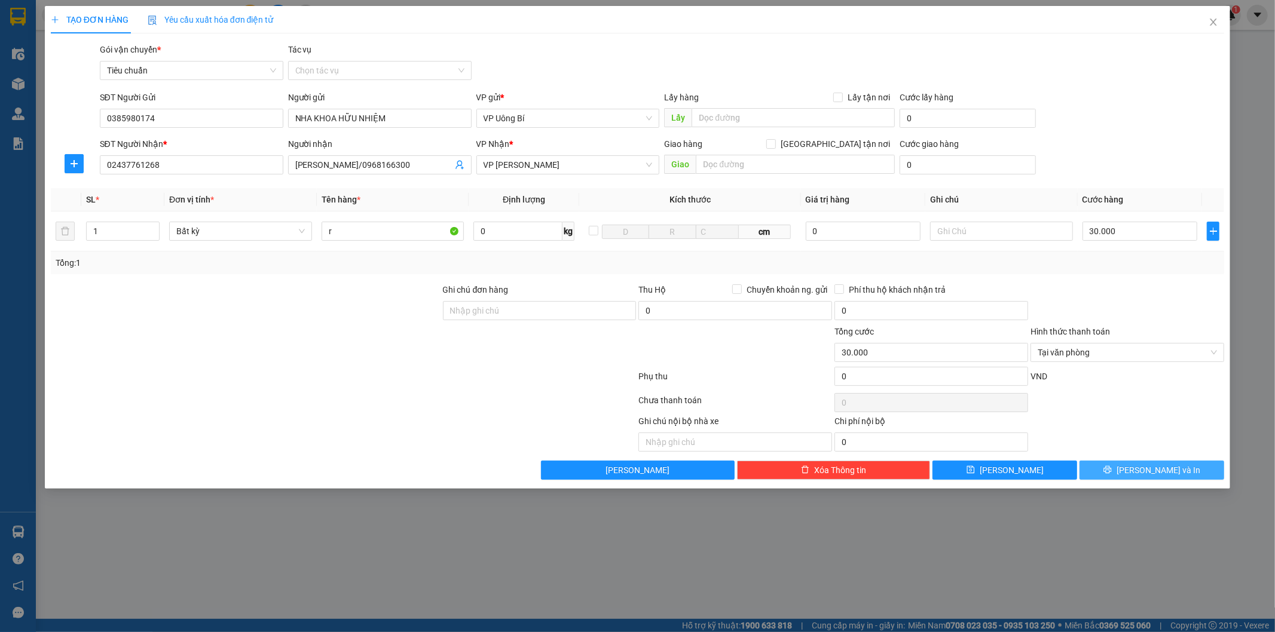
click at [1143, 469] on span "[PERSON_NAME] và In" at bounding box center [1158, 470] width 84 height 13
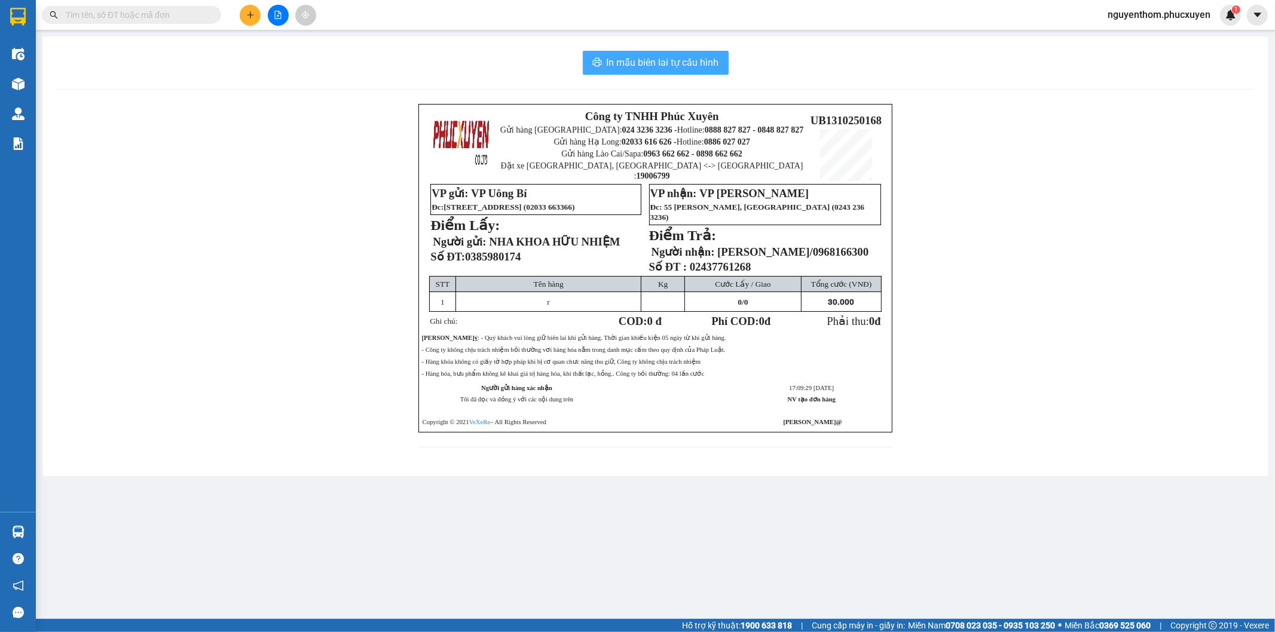
click at [669, 58] on span "In mẫu biên lai tự cấu hình" at bounding box center [663, 62] width 112 height 15
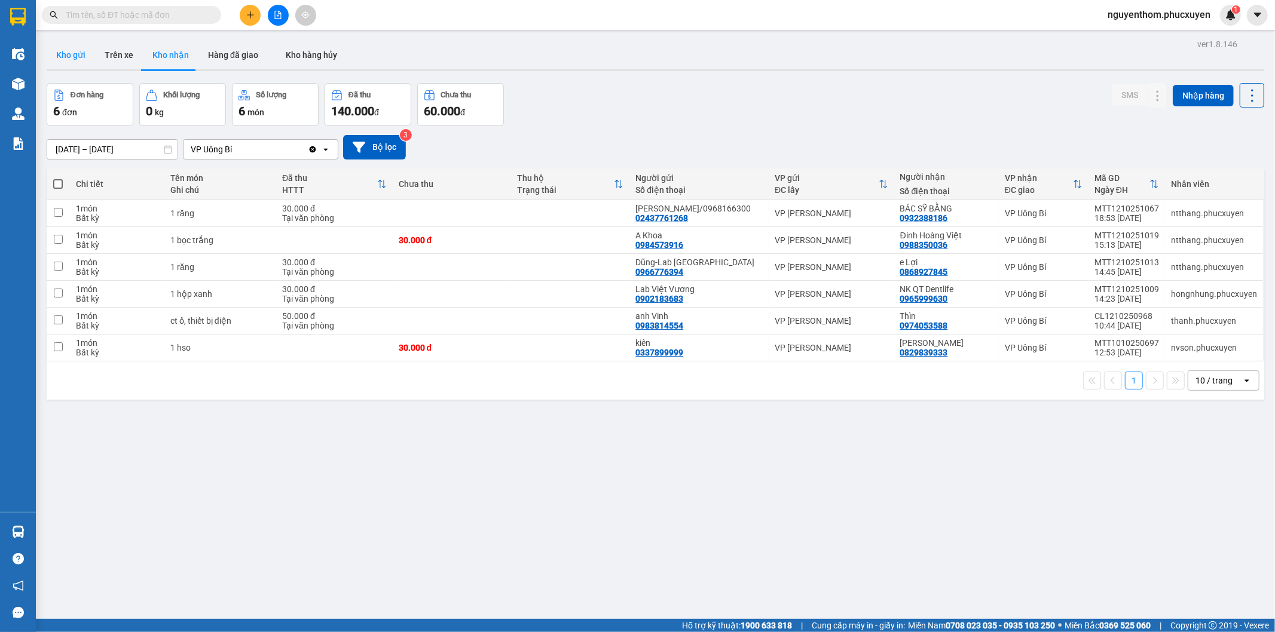
click at [66, 57] on button "Kho gửi" at bounding box center [71, 55] width 48 height 29
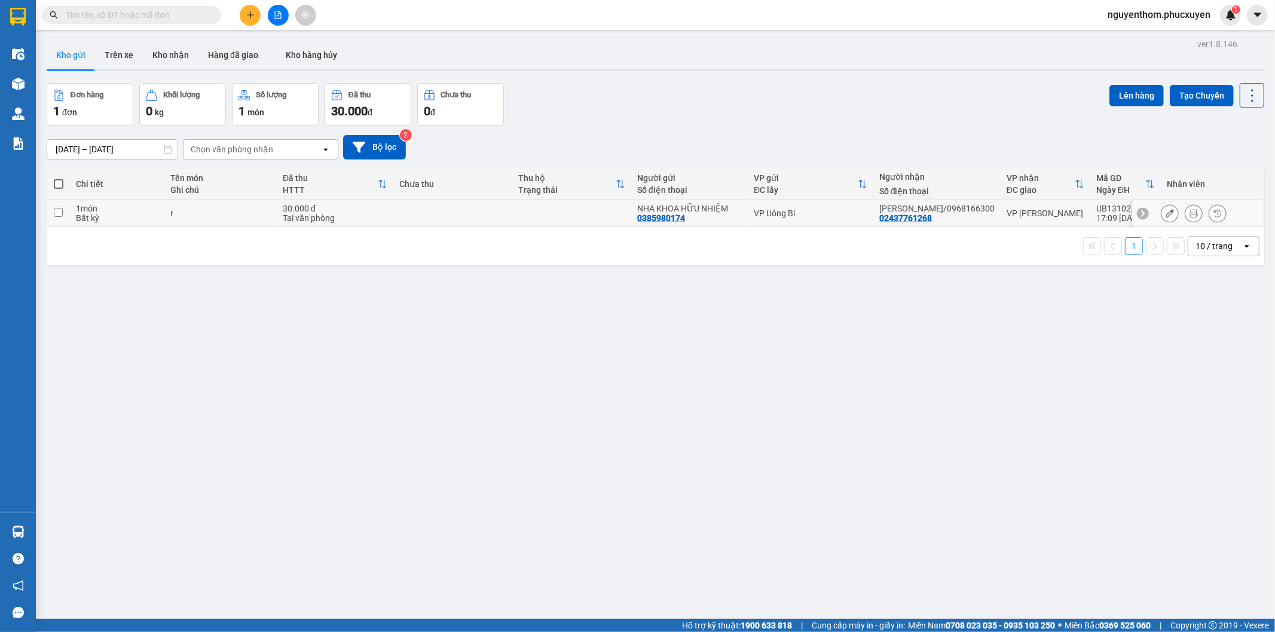
click at [601, 214] on td at bounding box center [571, 213] width 119 height 27
checkbox input "true"
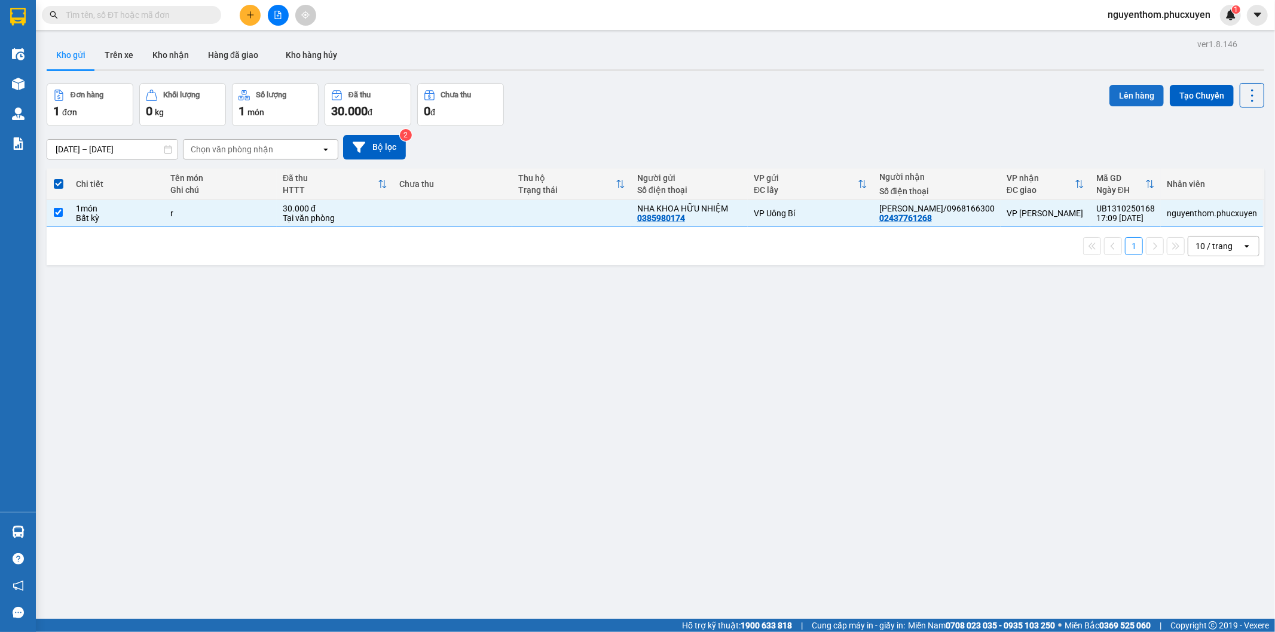
click at [1134, 93] on button "Lên hàng" at bounding box center [1136, 96] width 54 height 22
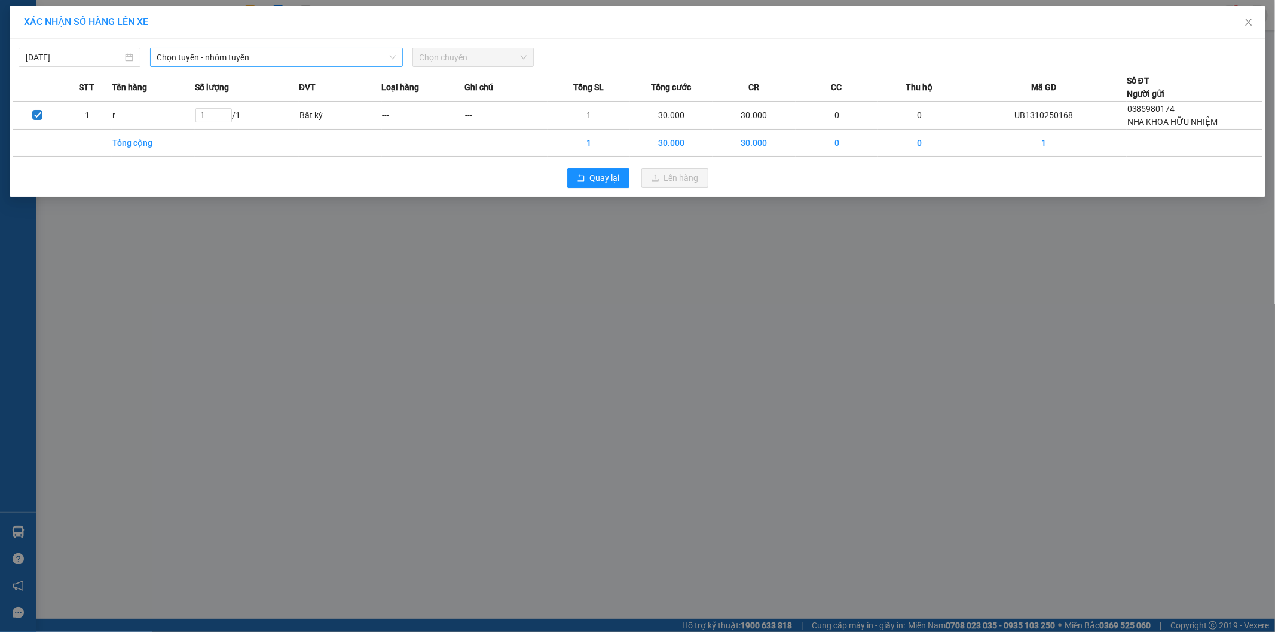
click at [240, 56] on span "Chọn tuyến - nhóm tuyến" at bounding box center [276, 57] width 238 height 18
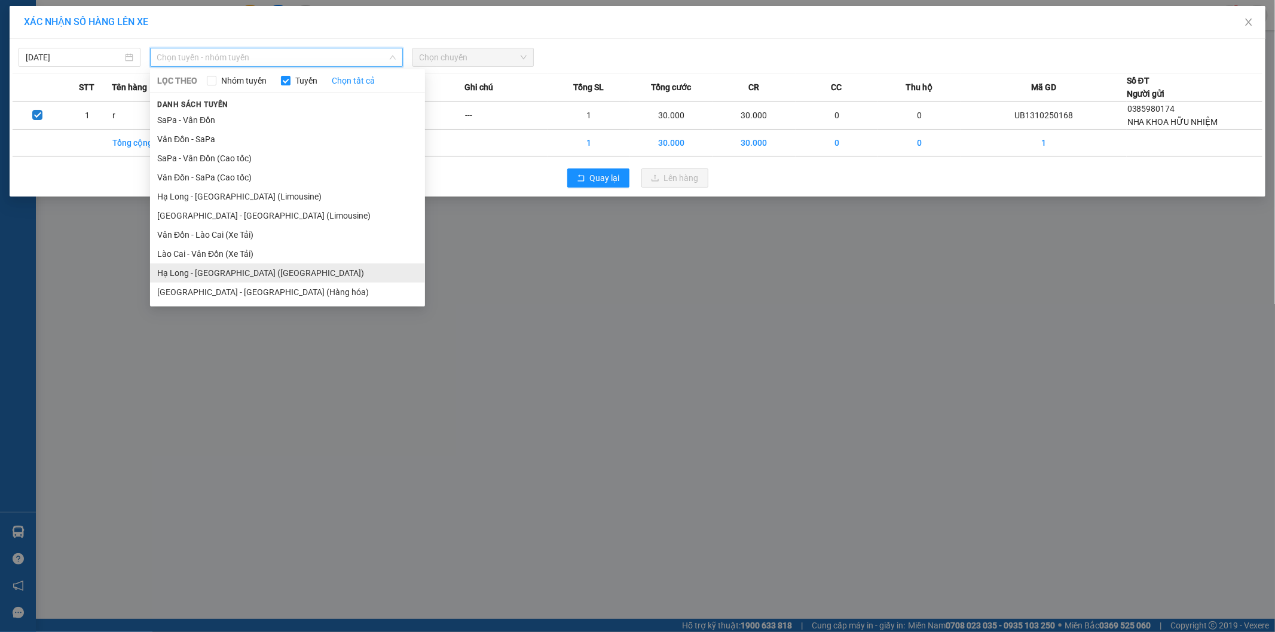
click at [271, 273] on li "Hạ Long - [GEOGRAPHIC_DATA] ([GEOGRAPHIC_DATA])" at bounding box center [287, 273] width 275 height 19
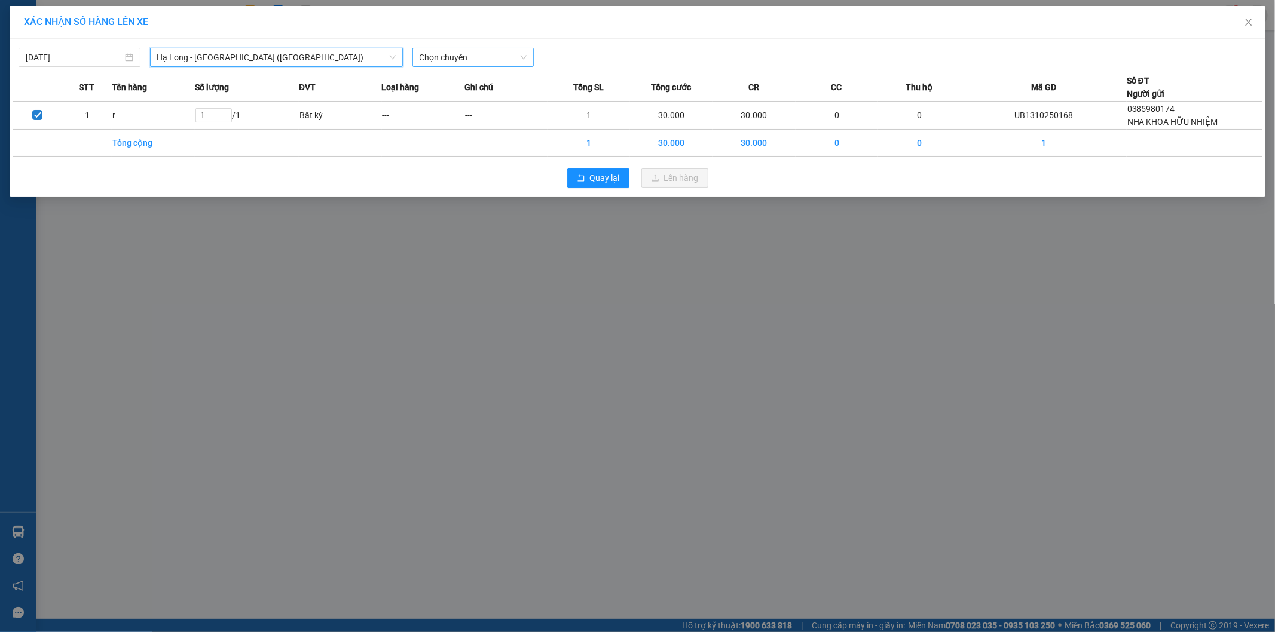
click at [488, 55] on span "Chọn chuyến" at bounding box center [474, 57] width 108 height 18
click at [485, 121] on div "16:00 - 14H-009.42" at bounding box center [466, 119] width 93 height 13
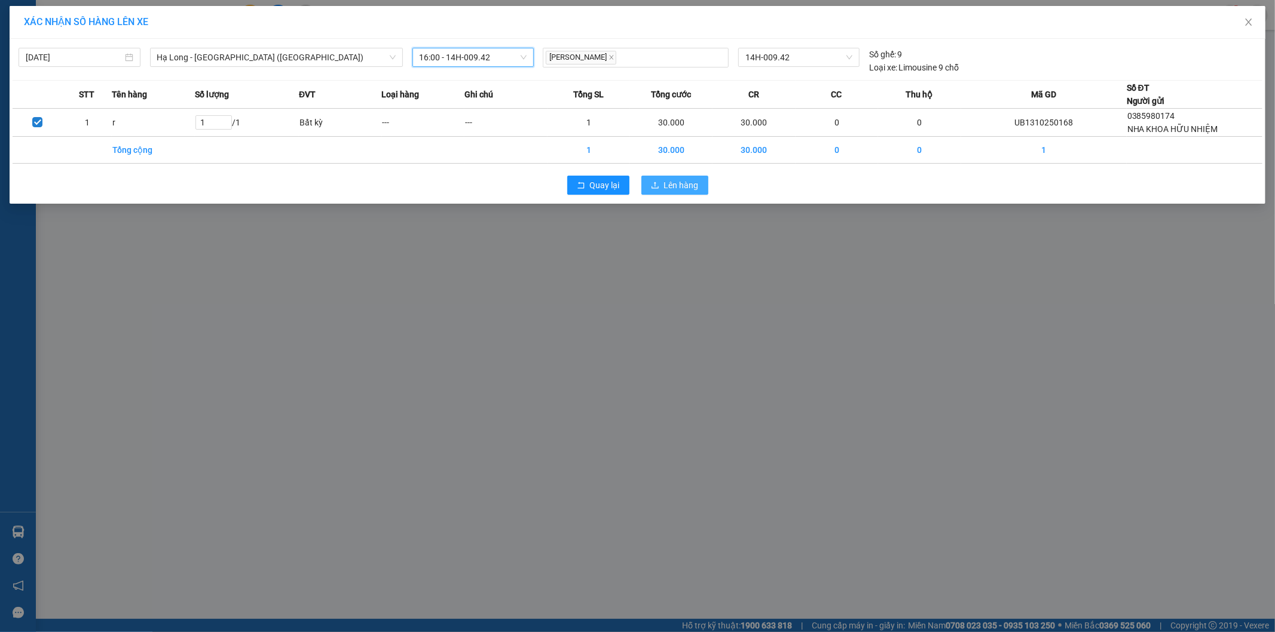
click at [691, 186] on span "Lên hàng" at bounding box center [681, 185] width 35 height 13
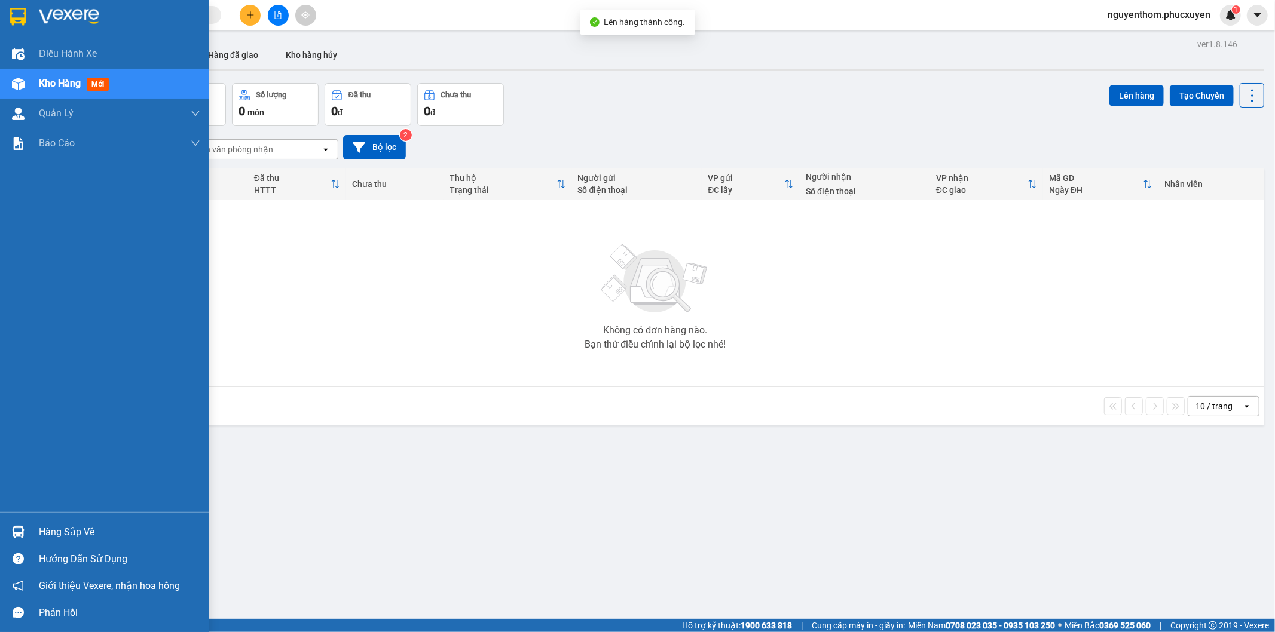
click at [17, 529] on img at bounding box center [18, 532] width 13 height 13
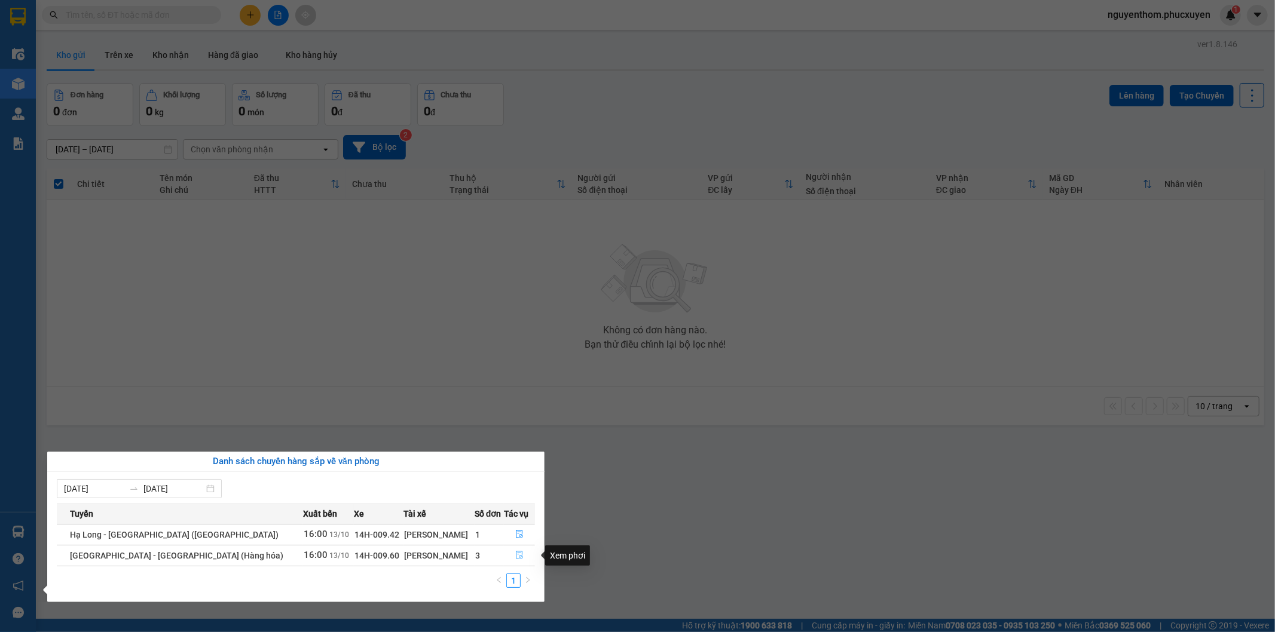
click at [515, 556] on icon "file-done" at bounding box center [519, 555] width 8 height 8
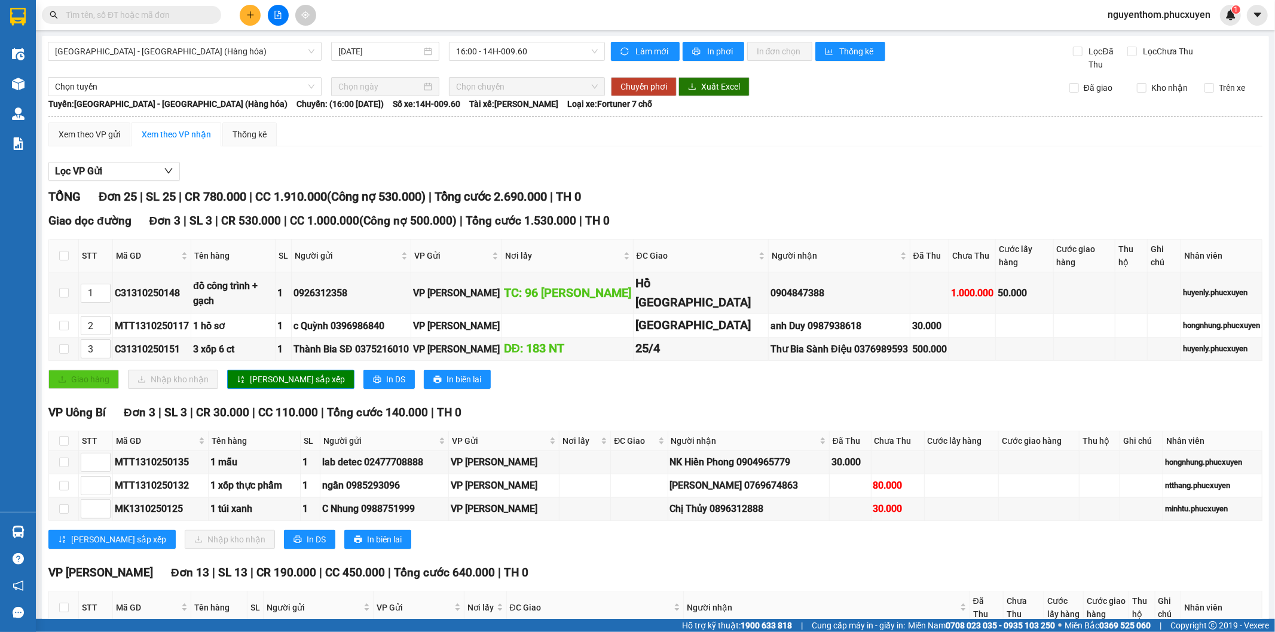
click at [633, 565] on div "VP [GEOGRAPHIC_DATA] 13 | SL 13 | CR 190.000 | CC 450.000 | Tổng cước 640.000 |…" at bounding box center [655, 573] width 1214 height 18
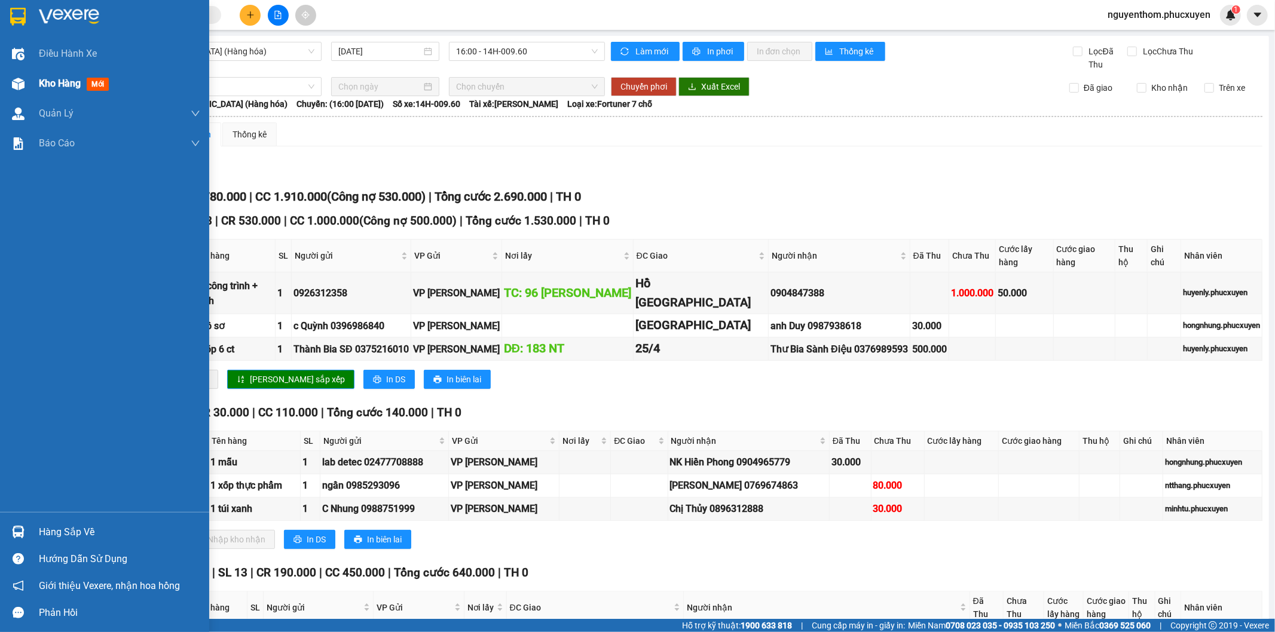
click at [58, 81] on span "Kho hàng" at bounding box center [60, 83] width 42 height 11
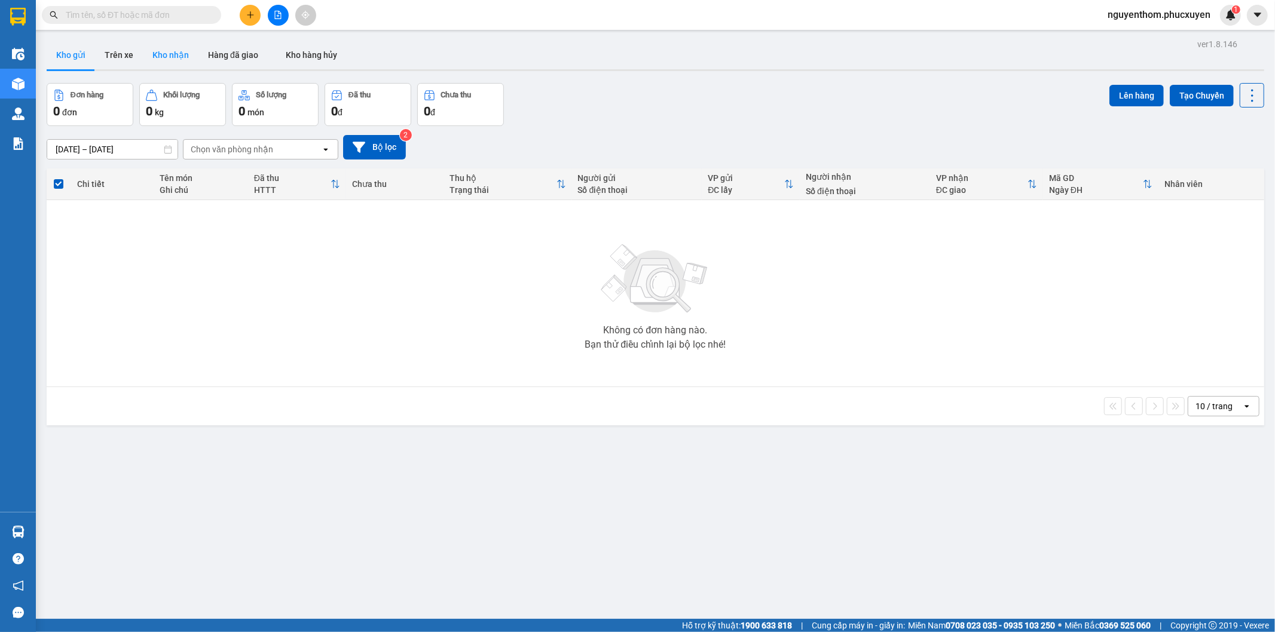
click at [180, 55] on button "Kho nhận" at bounding box center [171, 55] width 56 height 29
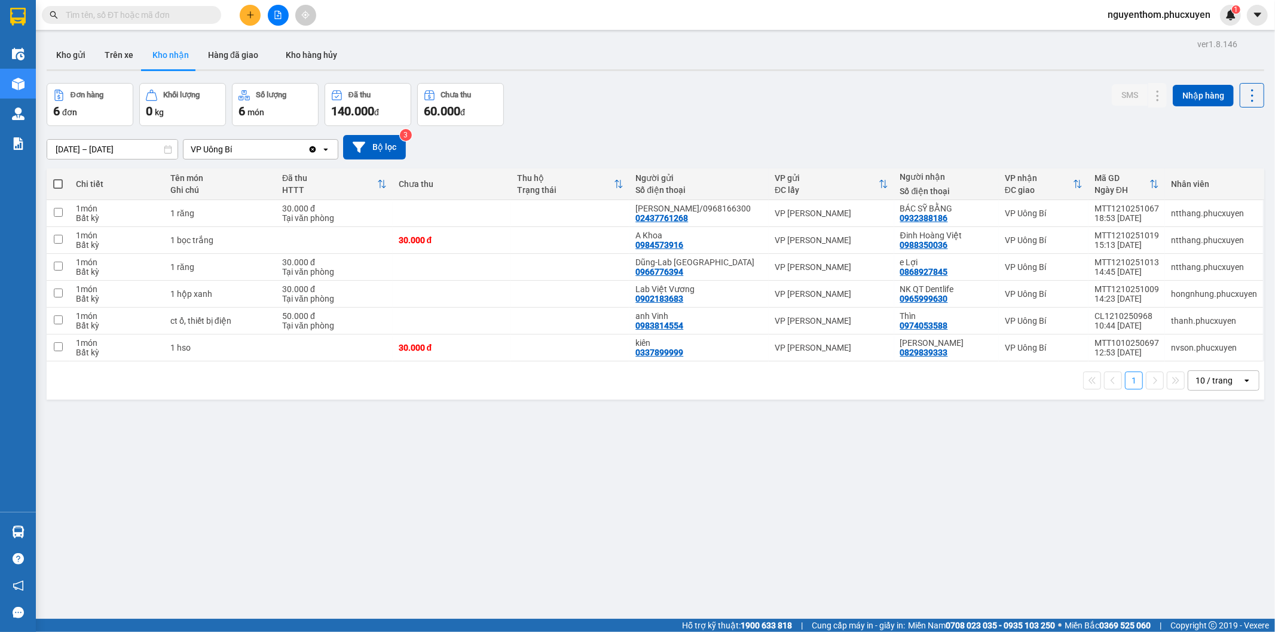
click at [588, 108] on div "Đơn hàng 6 đơn Khối lượng 0 kg Số lượng 6 món Đã thu 140.000 đ Chưa thu 60.000 …" at bounding box center [655, 104] width 1217 height 43
click at [642, 461] on div "ver 1.8.146 Kho gửi Trên xe Kho nhận Hàng đã giao Kho hàng hủy Đơn hàng 6 đơn K…" at bounding box center [655, 352] width 1227 height 632
